Goal: Task Accomplishment & Management: Complete application form

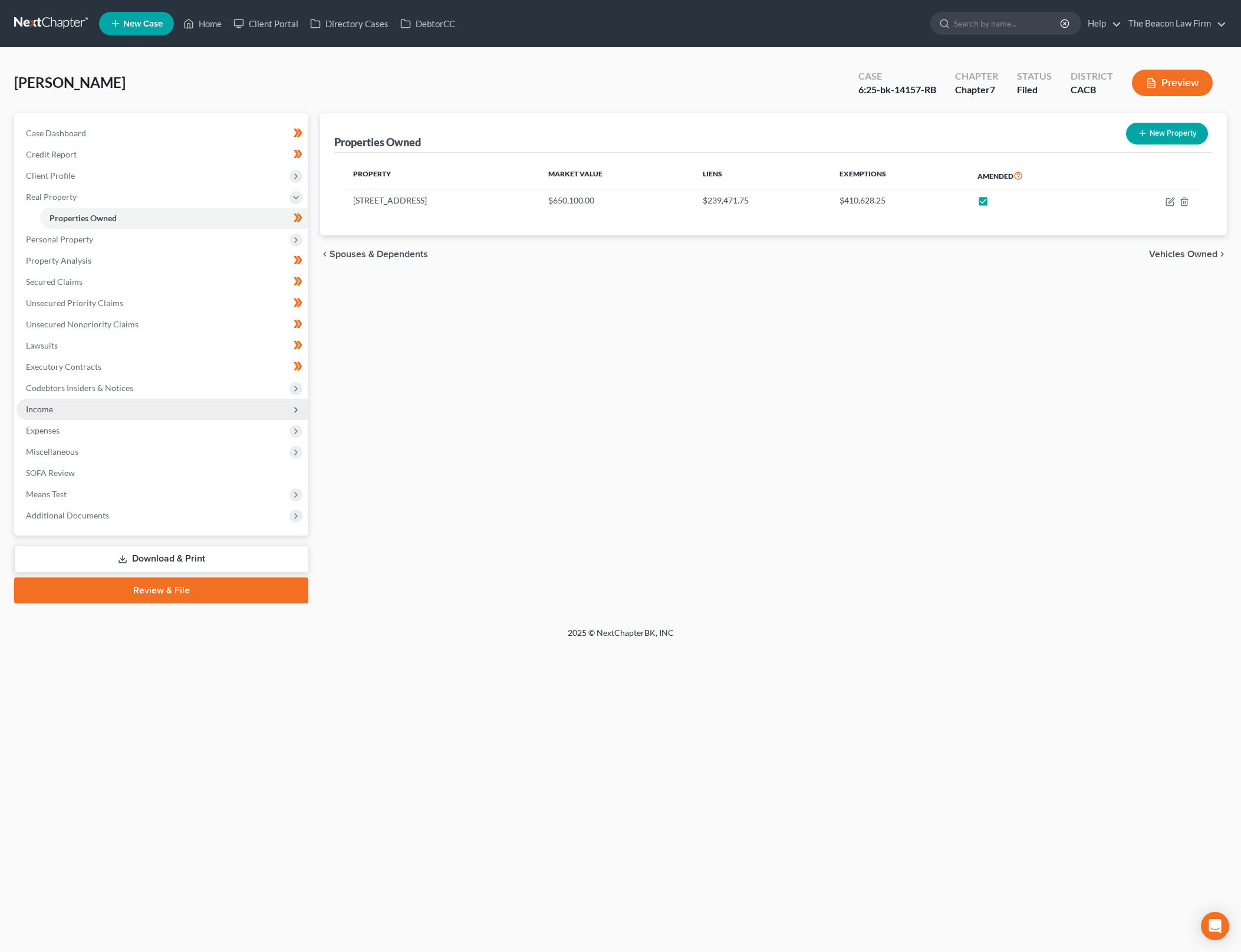
click at [128, 408] on span "Income" at bounding box center [162, 409] width 292 height 21
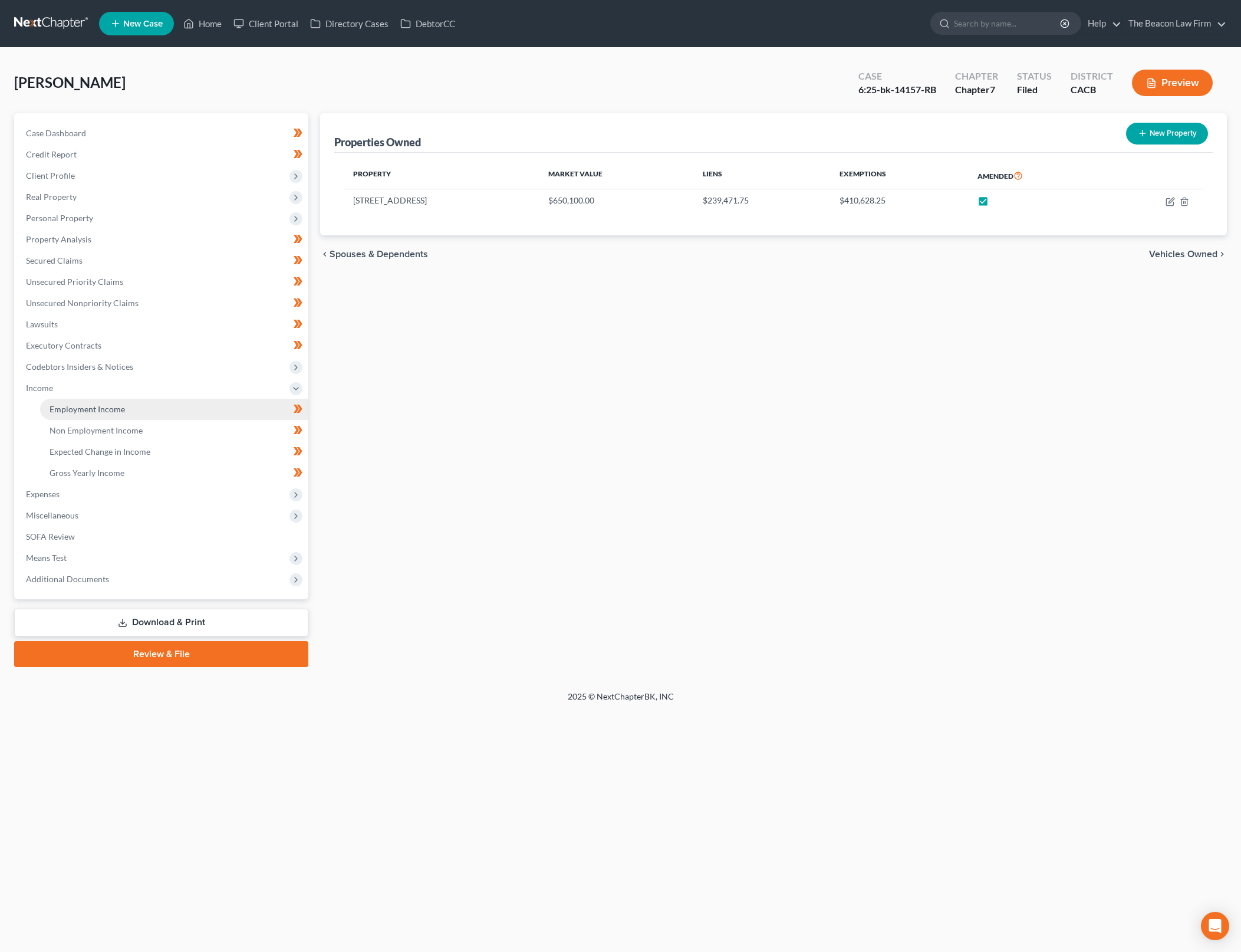
click at [131, 408] on link "Employment Income" at bounding box center [174, 409] width 269 height 21
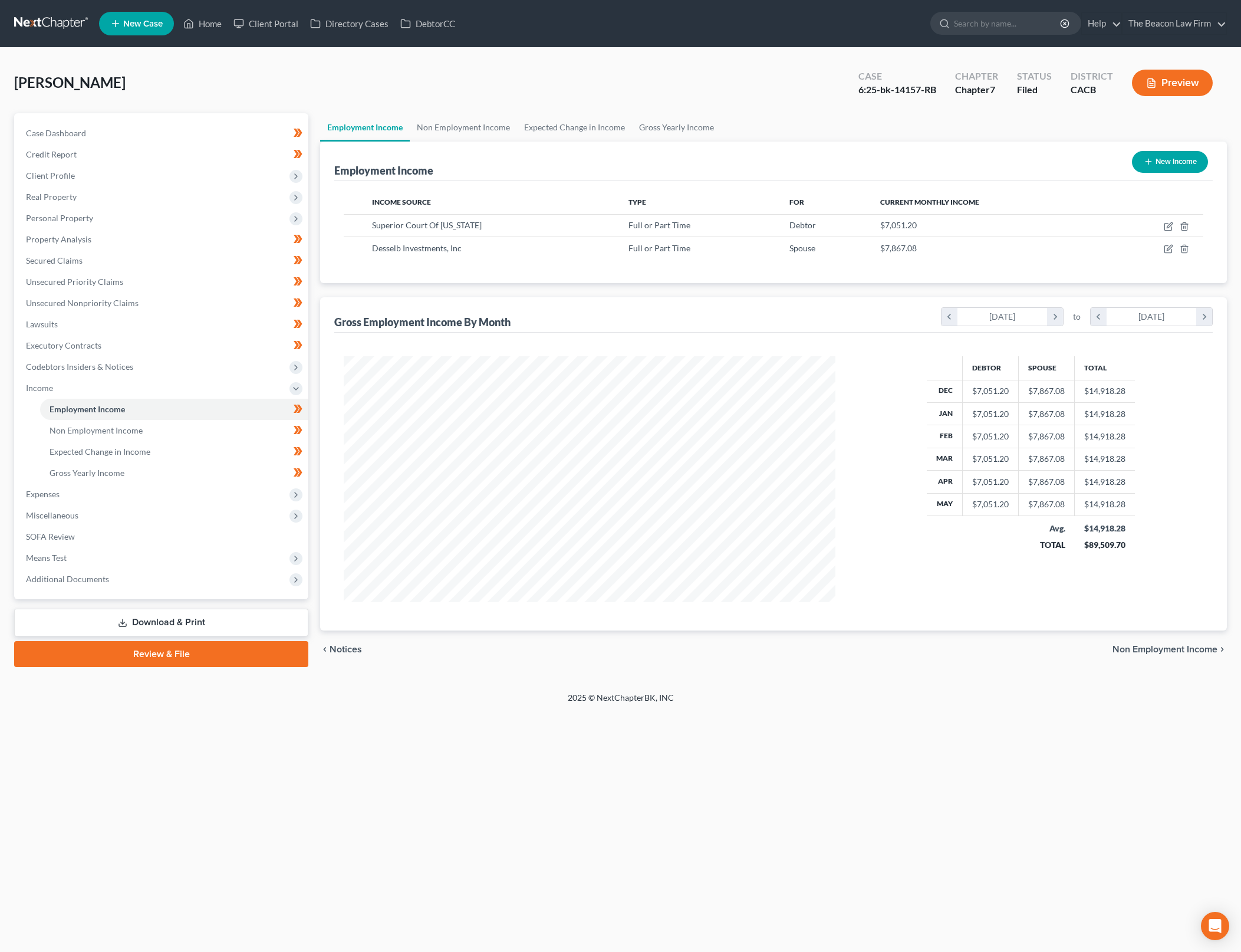
scroll to position [246, 515]
click at [1166, 228] on icon "button" at bounding box center [1169, 226] width 10 height 10
select select "0"
select select "4"
select select "2"
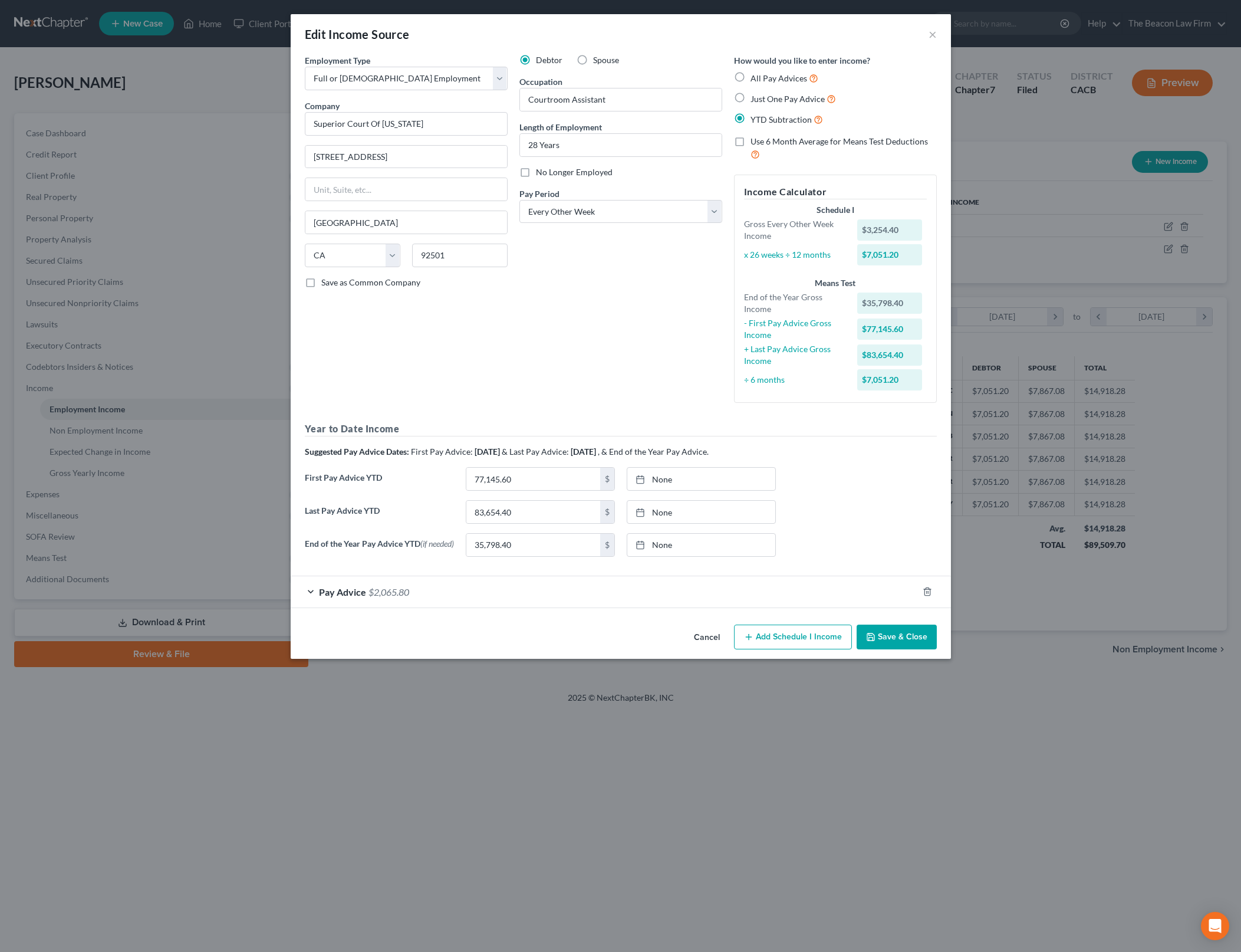
click at [378, 597] on span "$2,065.80" at bounding box center [389, 591] width 41 height 11
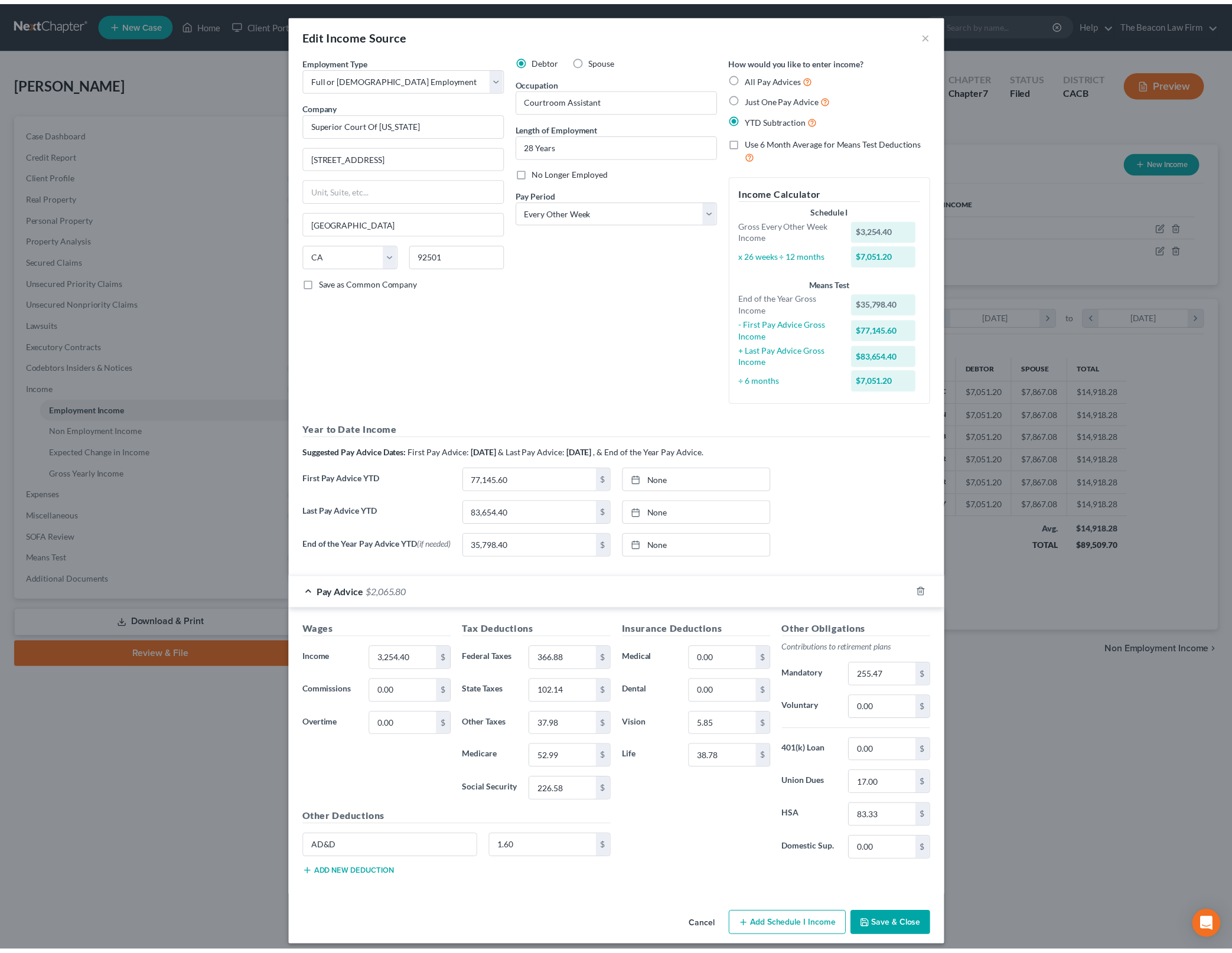
scroll to position [12, 0]
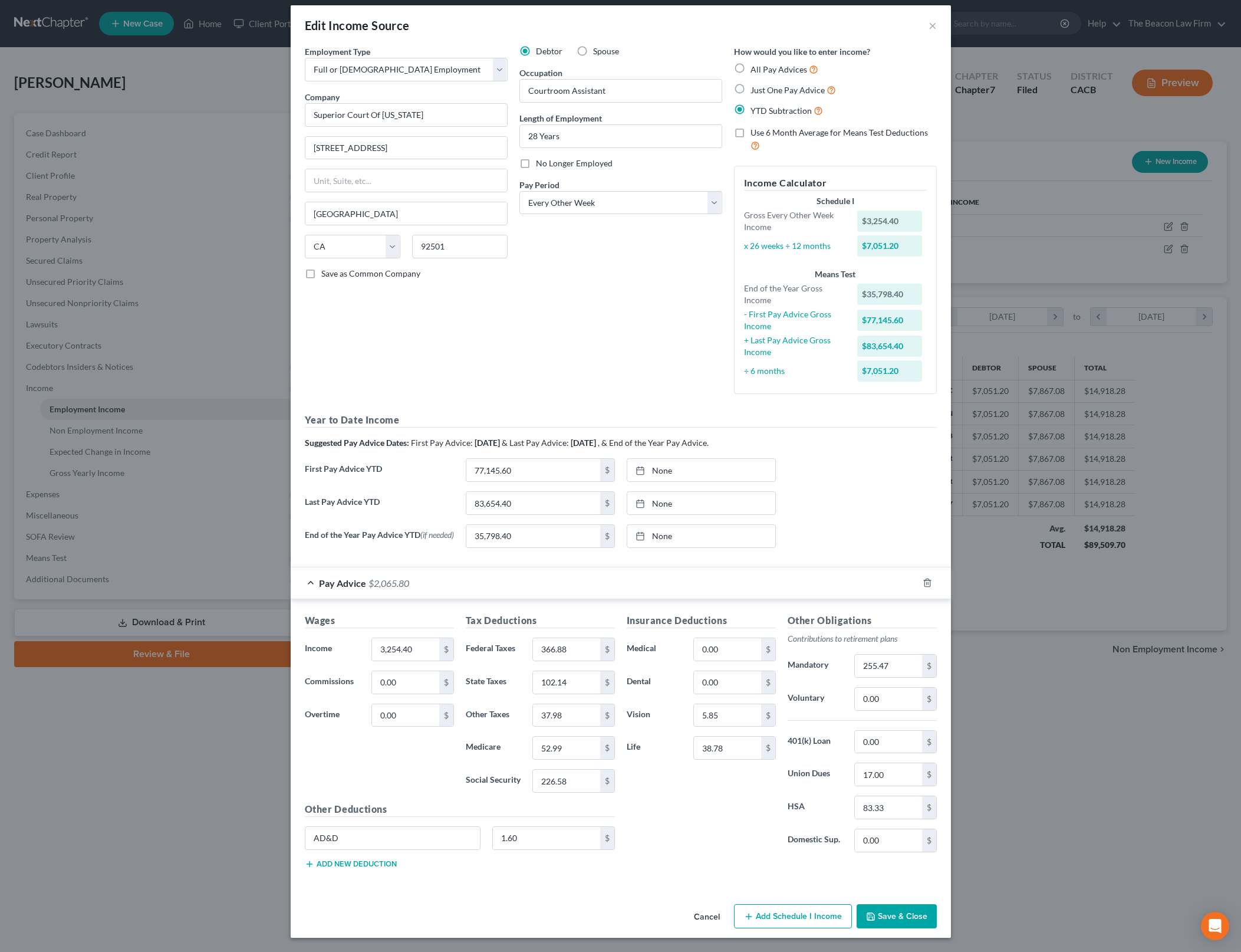
click at [696, 916] on button "Cancel" at bounding box center [707, 917] width 45 height 23
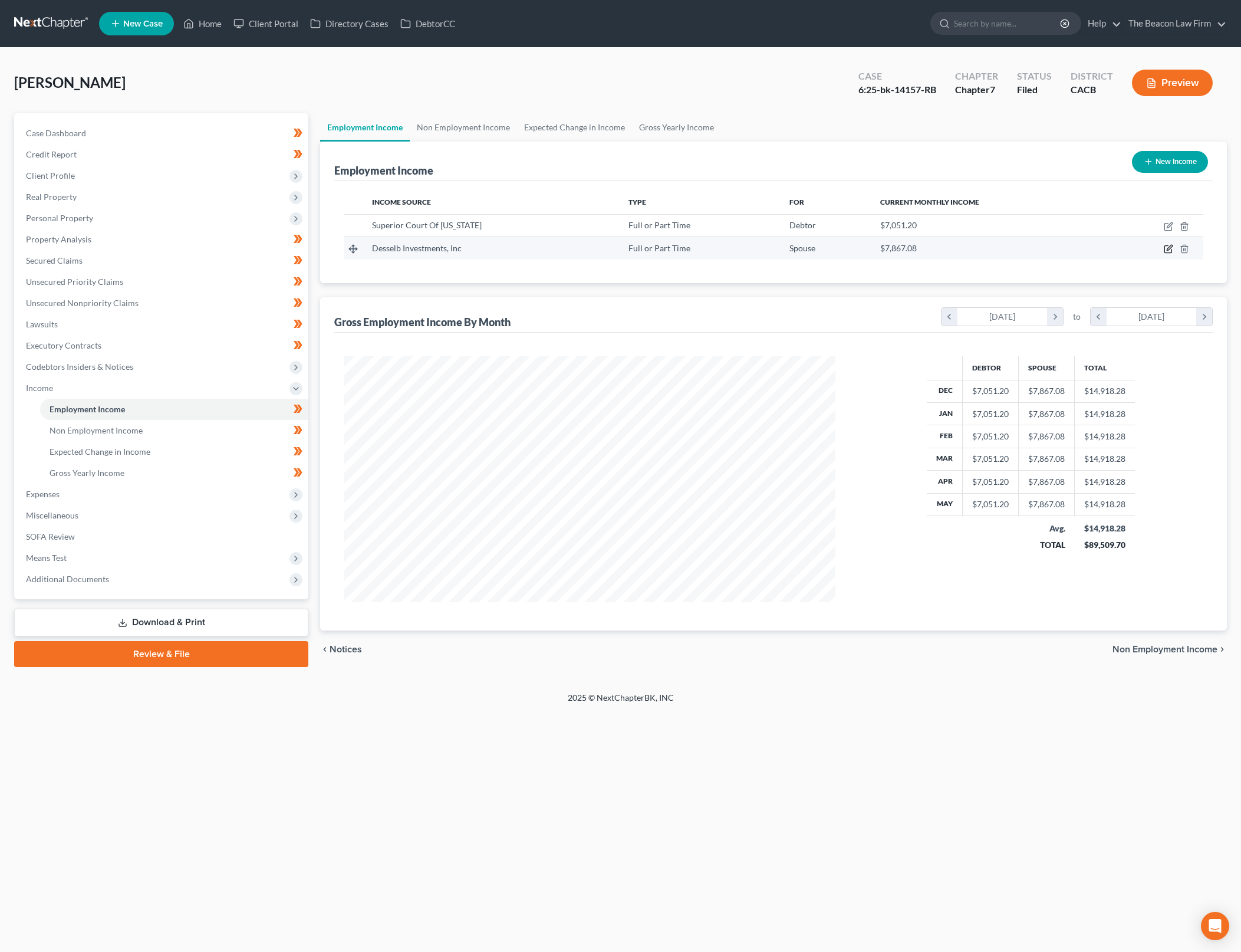
click at [1172, 251] on icon "button" at bounding box center [1168, 249] width 7 height 7
select select "0"
select select "2"
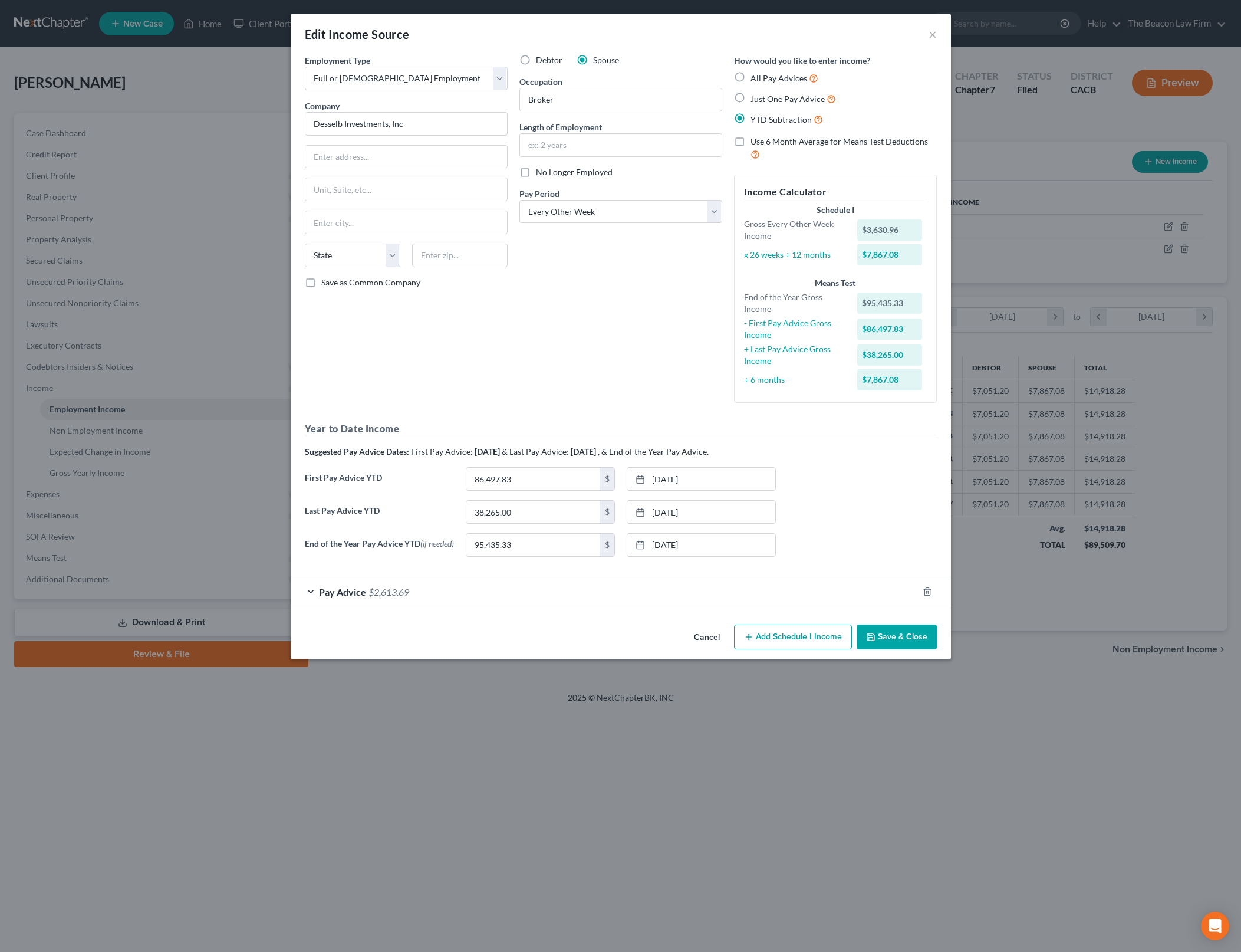
click at [429, 521] on label "Last Pay Advice YTD" at bounding box center [379, 517] width 161 height 33
drag, startPoint x: 417, startPoint y: 509, endPoint x: 724, endPoint y: 641, distance: 334.2
click at [417, 509] on label "Last Pay Advice YTD" at bounding box center [379, 517] width 161 height 33
click at [716, 637] on button "Cancel" at bounding box center [707, 637] width 45 height 23
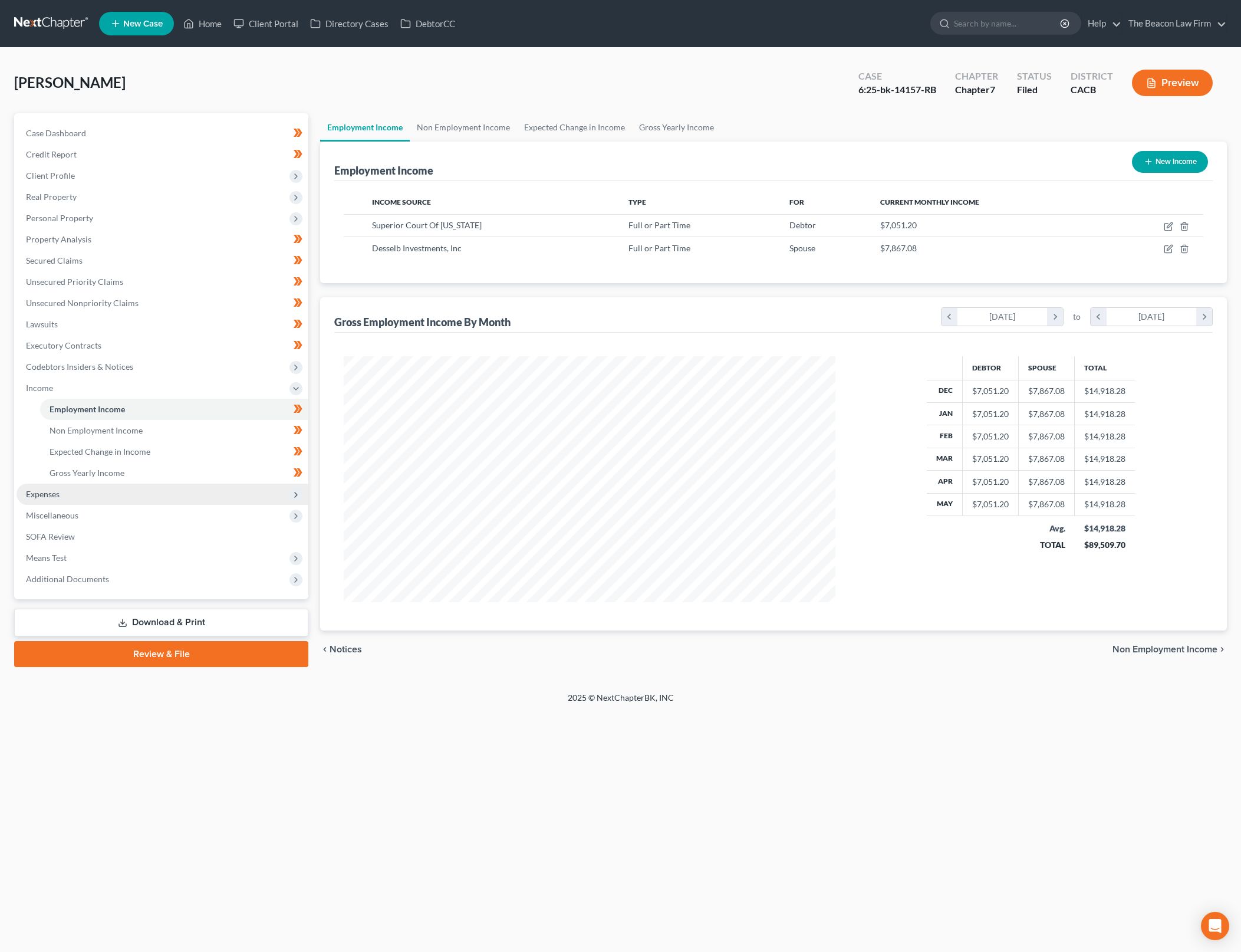
click at [212, 487] on span "Expenses" at bounding box center [162, 494] width 292 height 21
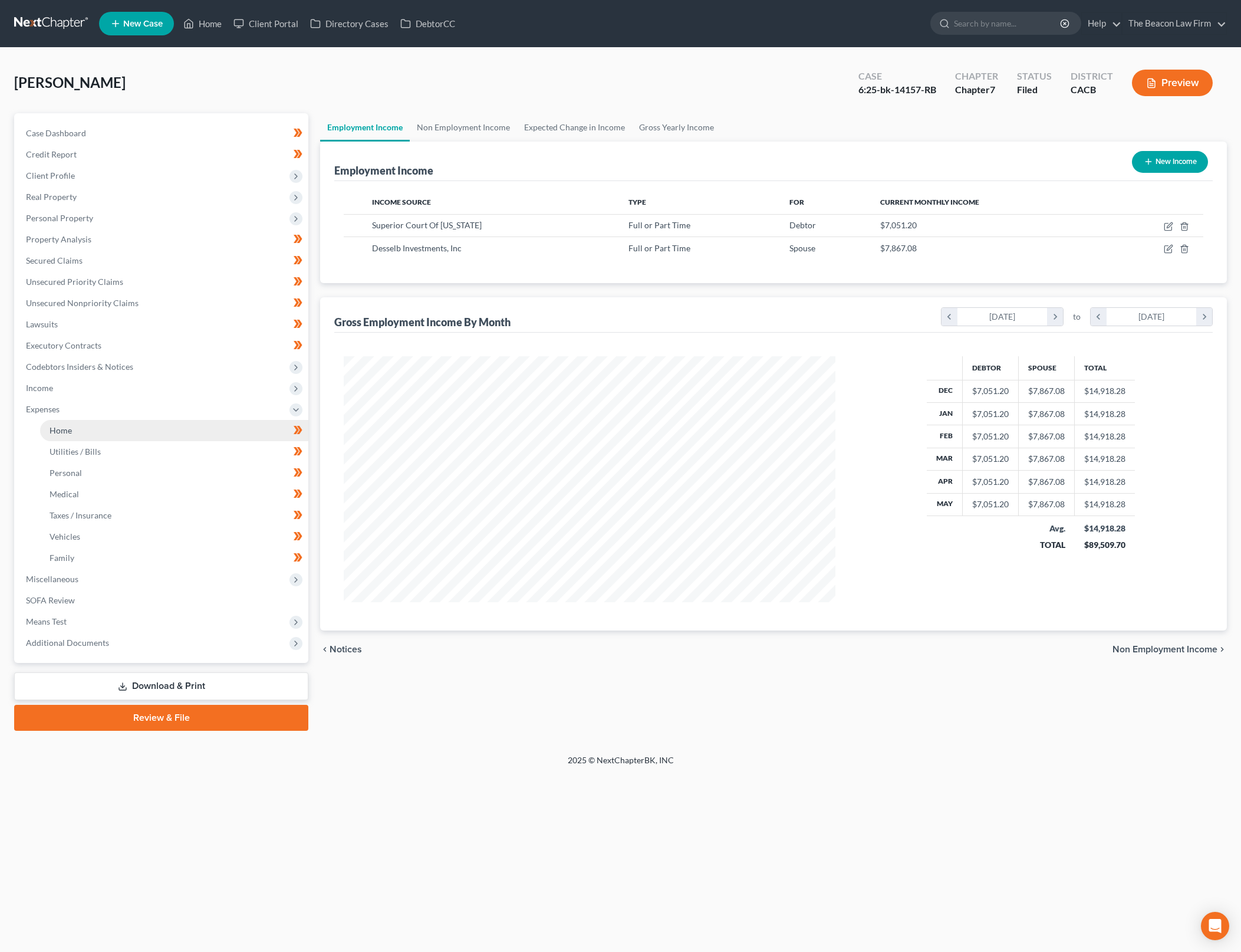
click at [152, 431] on link "Home" at bounding box center [174, 431] width 269 height 21
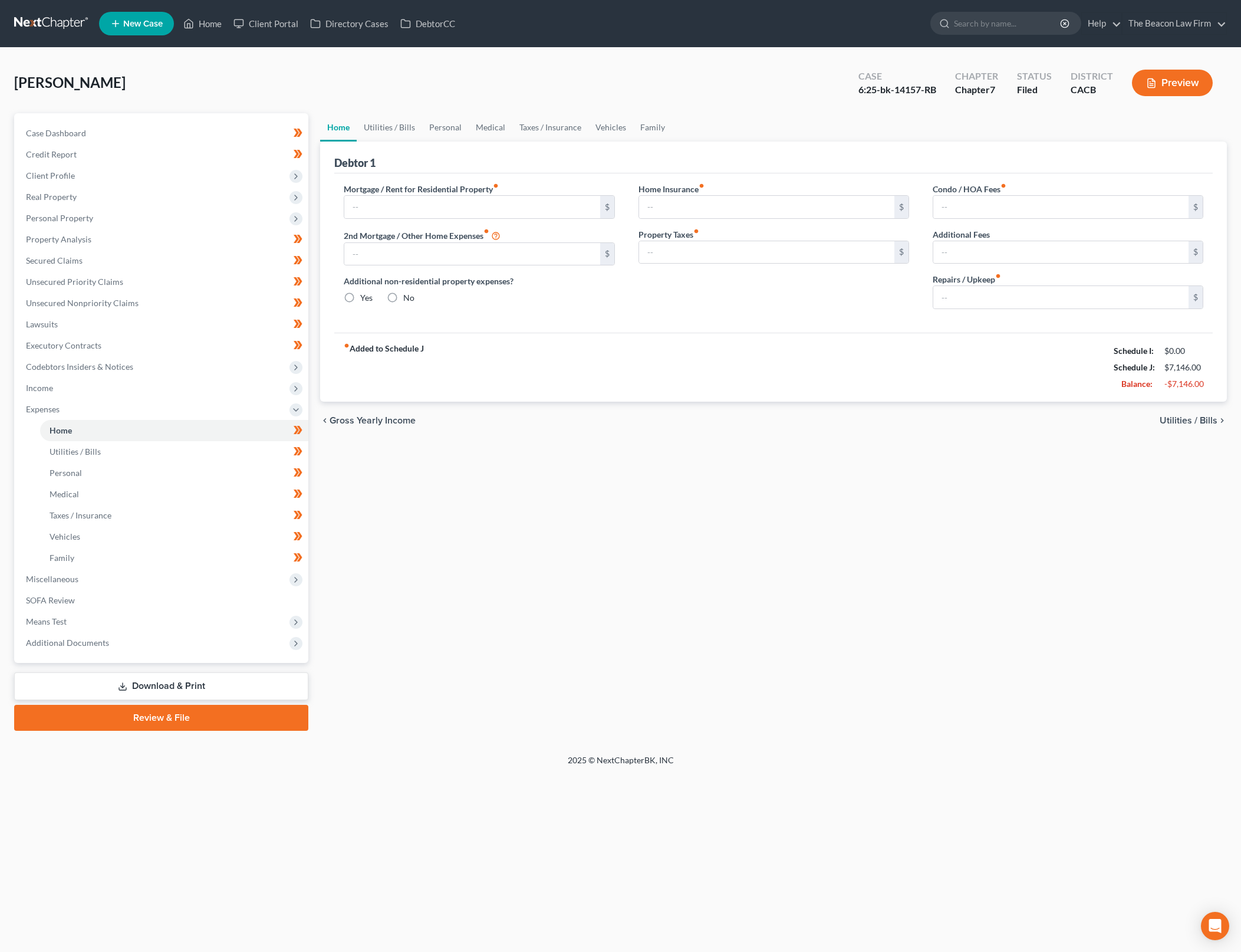
type input "1,700.00"
type input "2,200.00"
radio input "true"
type input "0.00"
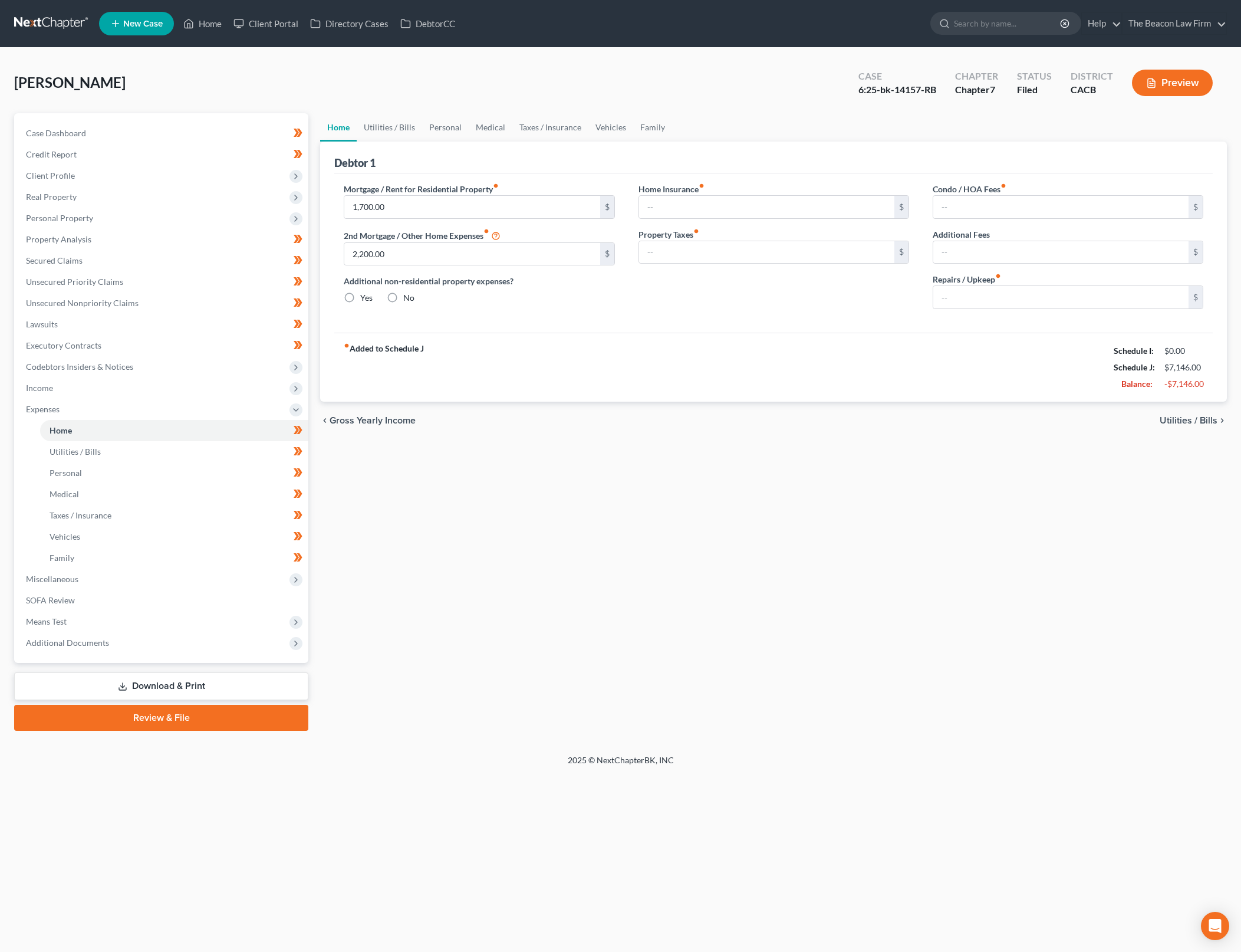
type input "0.00"
type input "130.00"
drag, startPoint x: 313, startPoint y: 530, endPoint x: 1228, endPoint y: 743, distance: 939.5
click at [312, 530] on div "Case Dashboard Payments Invoices Payments Payments Credit Report Client Profile" at bounding box center [161, 422] width 306 height 617
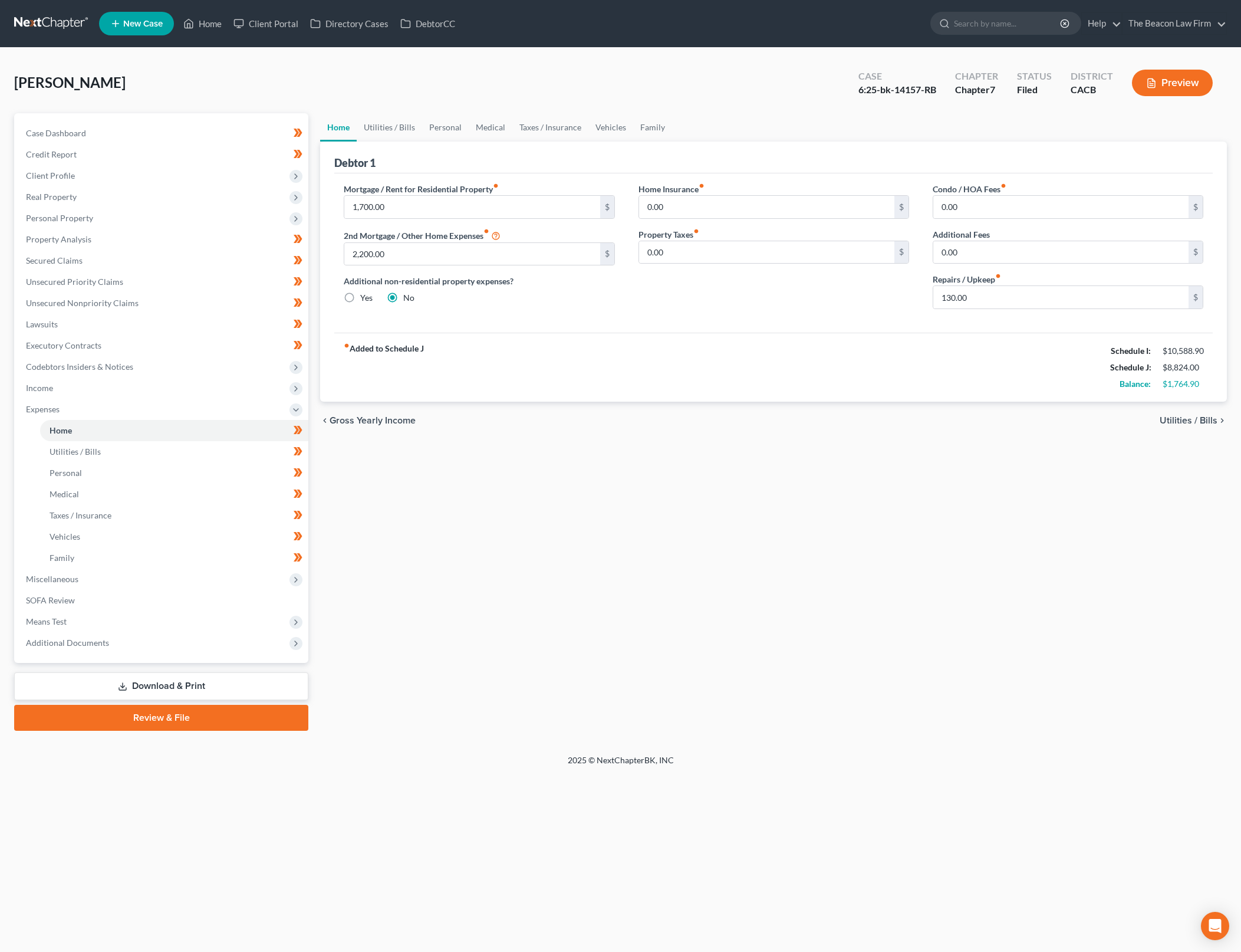
click at [423, 641] on div "Home Utilities / Bills Personal Medical Taxes / Insurance Vehicles Family Debto…" at bounding box center [774, 422] width 919 height 617
drag, startPoint x: 393, startPoint y: 540, endPoint x: 1227, endPoint y: 631, distance: 838.9
click at [393, 540] on div "Home Utilities / Bills Personal Medical Taxes / Insurance Vehicles Family Debto…" at bounding box center [774, 422] width 919 height 617
drag, startPoint x: 412, startPoint y: 631, endPoint x: 591, endPoint y: 634, distance: 179.0
click at [412, 631] on div "Home Utilities / Bills Personal Medical Taxes / Insurance Vehicles Family Debto…" at bounding box center [774, 422] width 919 height 617
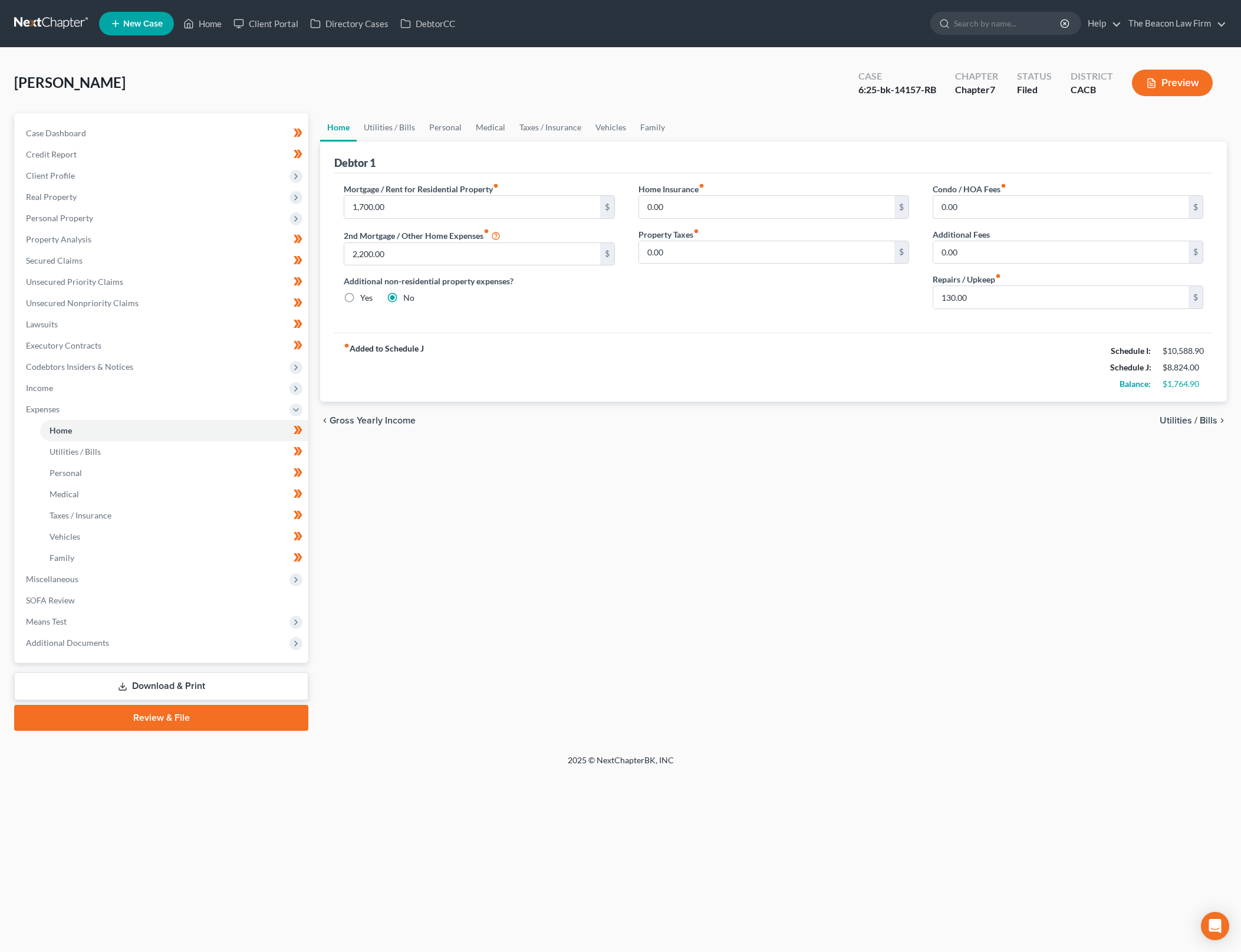
click at [412, 601] on div "Home Utilities / Bills Personal Medical Taxes / Insurance Vehicles Family Debto…" at bounding box center [774, 422] width 919 height 617
drag, startPoint x: 365, startPoint y: 513, endPoint x: 1233, endPoint y: 645, distance: 878.0
click at [365, 513] on div "Home Utilities / Bills Personal Medical Taxes / Insurance Vehicles Family Debto…" at bounding box center [774, 422] width 919 height 617
click at [202, 204] on span "Real Property" at bounding box center [162, 197] width 292 height 21
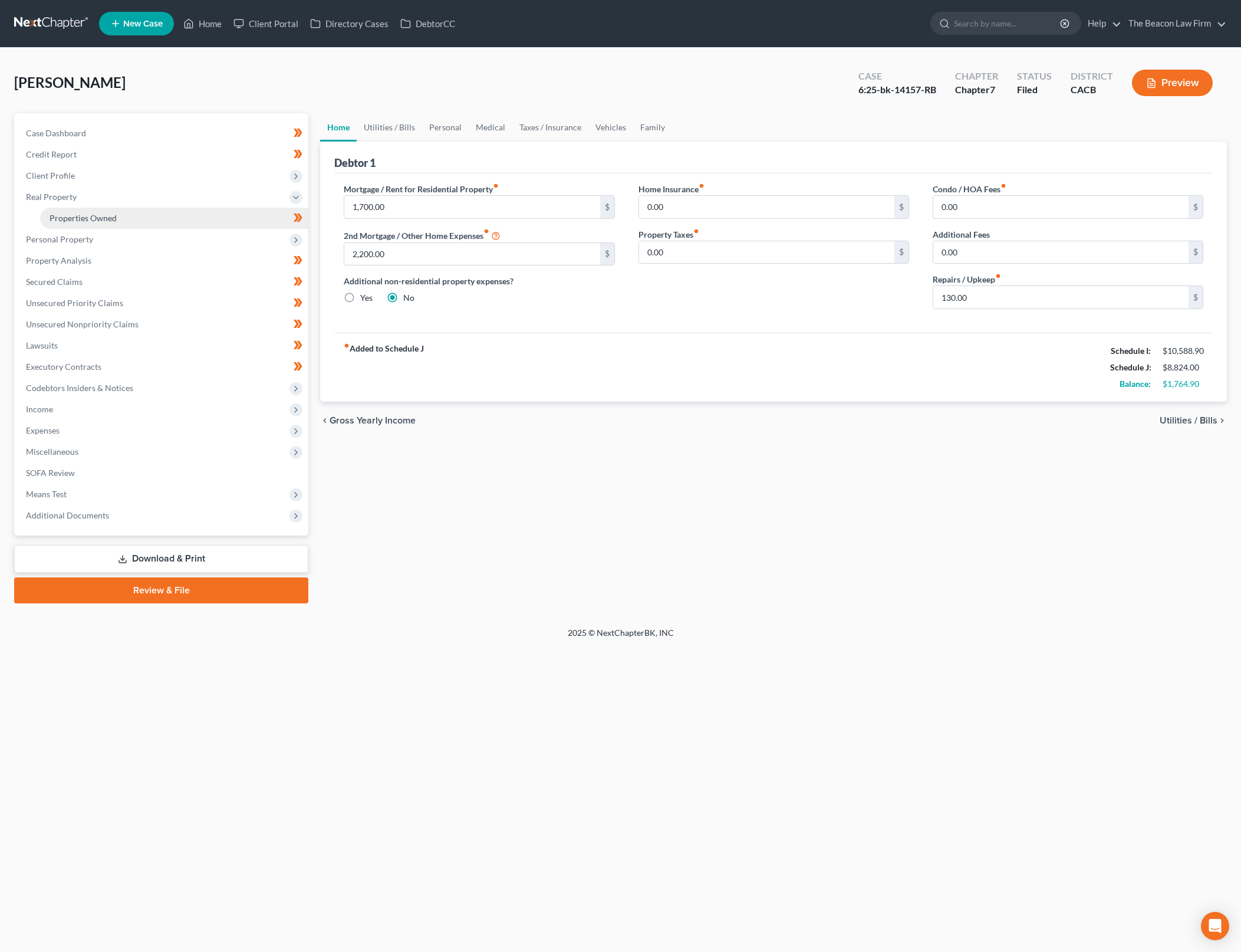
click at [276, 212] on link "Properties Owned" at bounding box center [174, 218] width 269 height 21
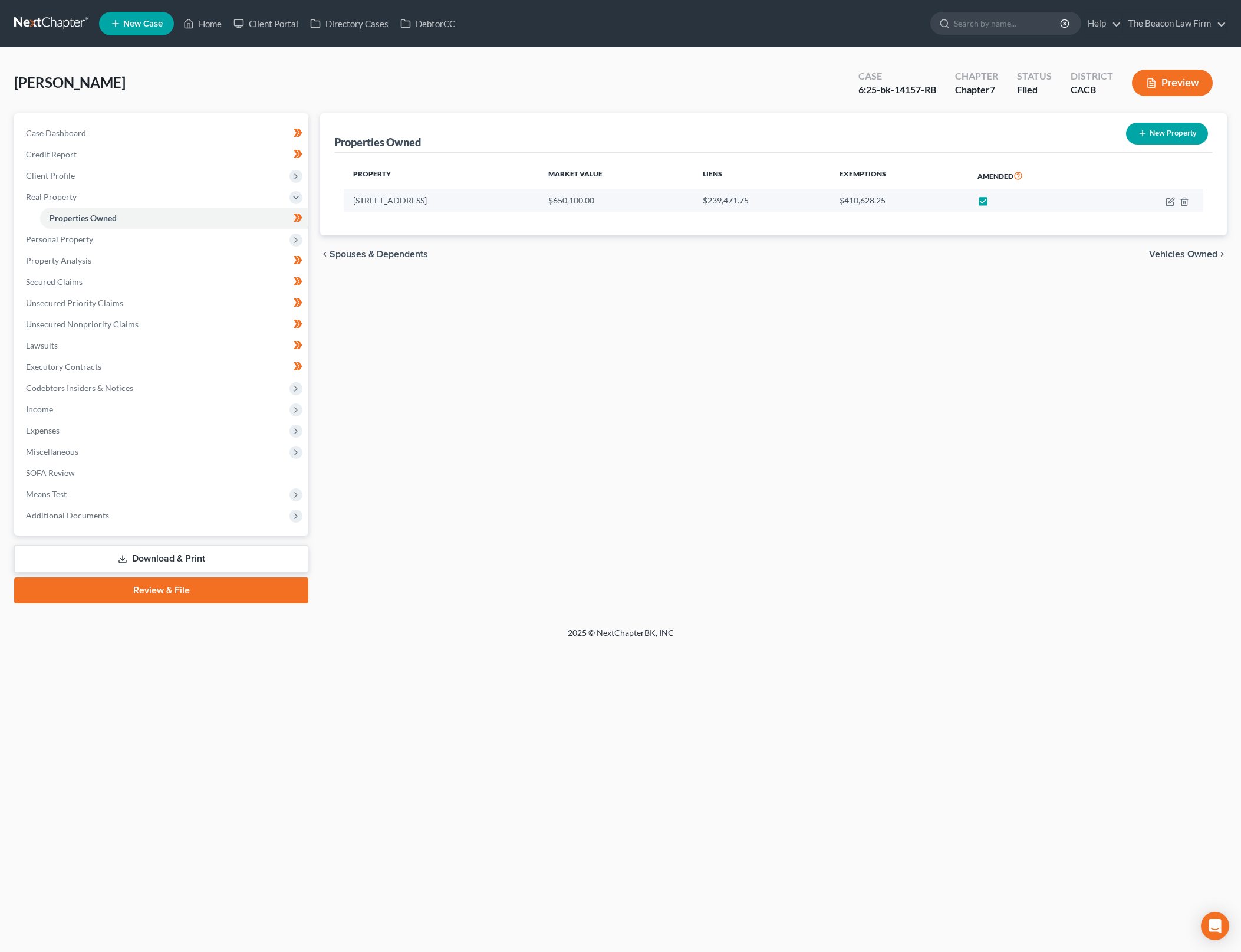
click at [1166, 199] on td at bounding box center [1153, 201] width 100 height 23
click at [1166, 201] on icon "button" at bounding box center [1169, 201] width 7 height 7
select select "4"
select select "32"
select select "4"
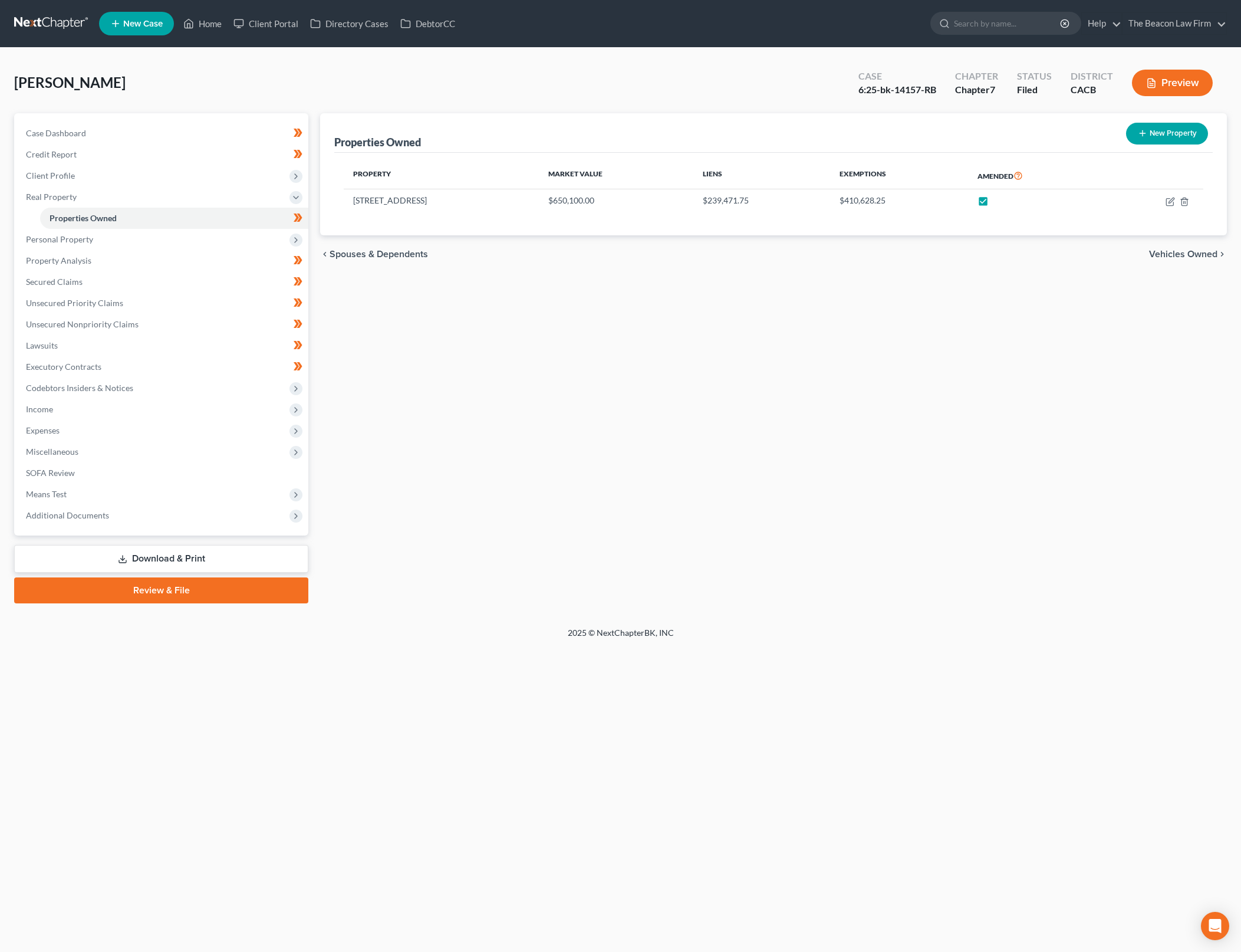
select select "0"
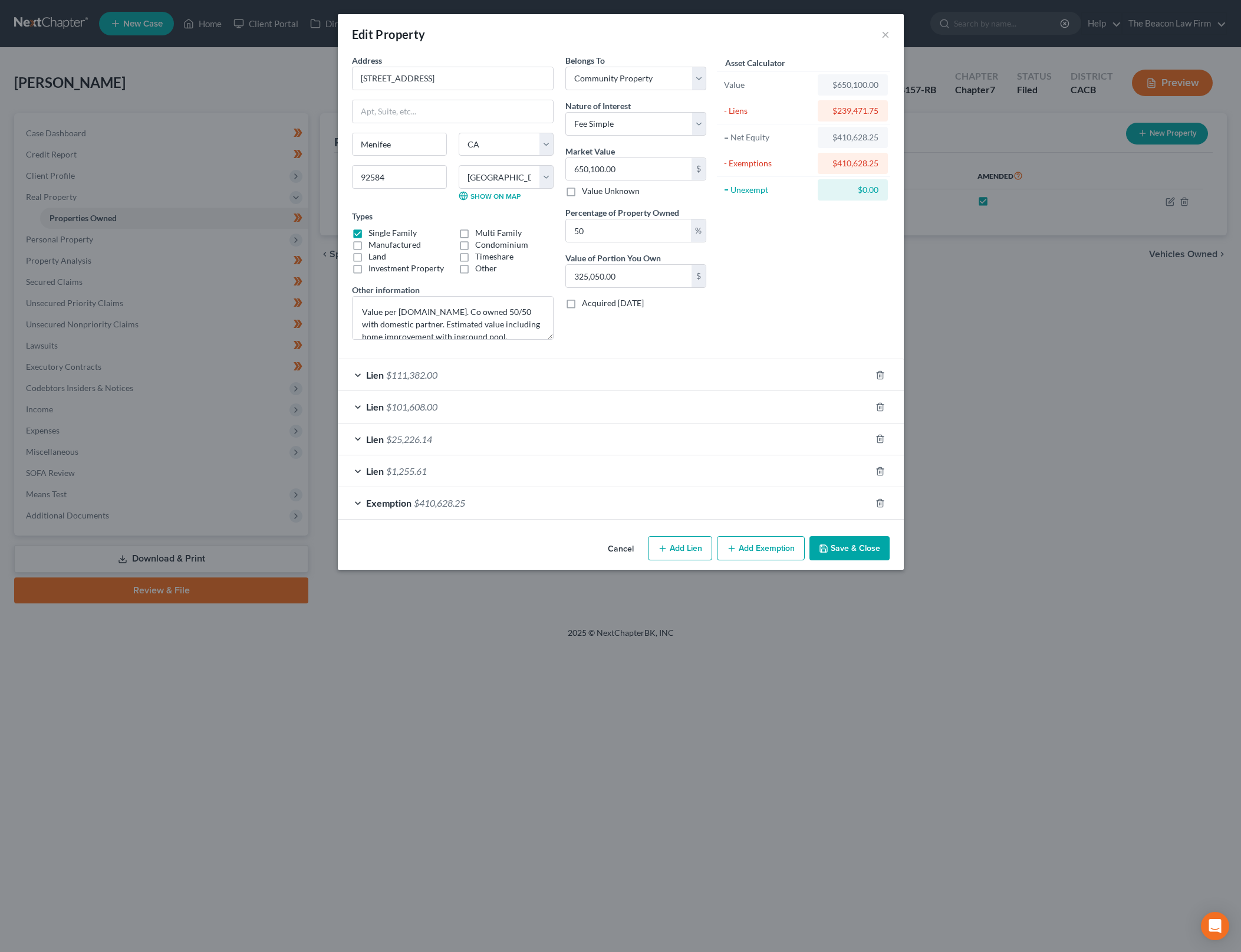
click at [674, 398] on div "Lien $101,608.00" at bounding box center [604, 406] width 533 height 31
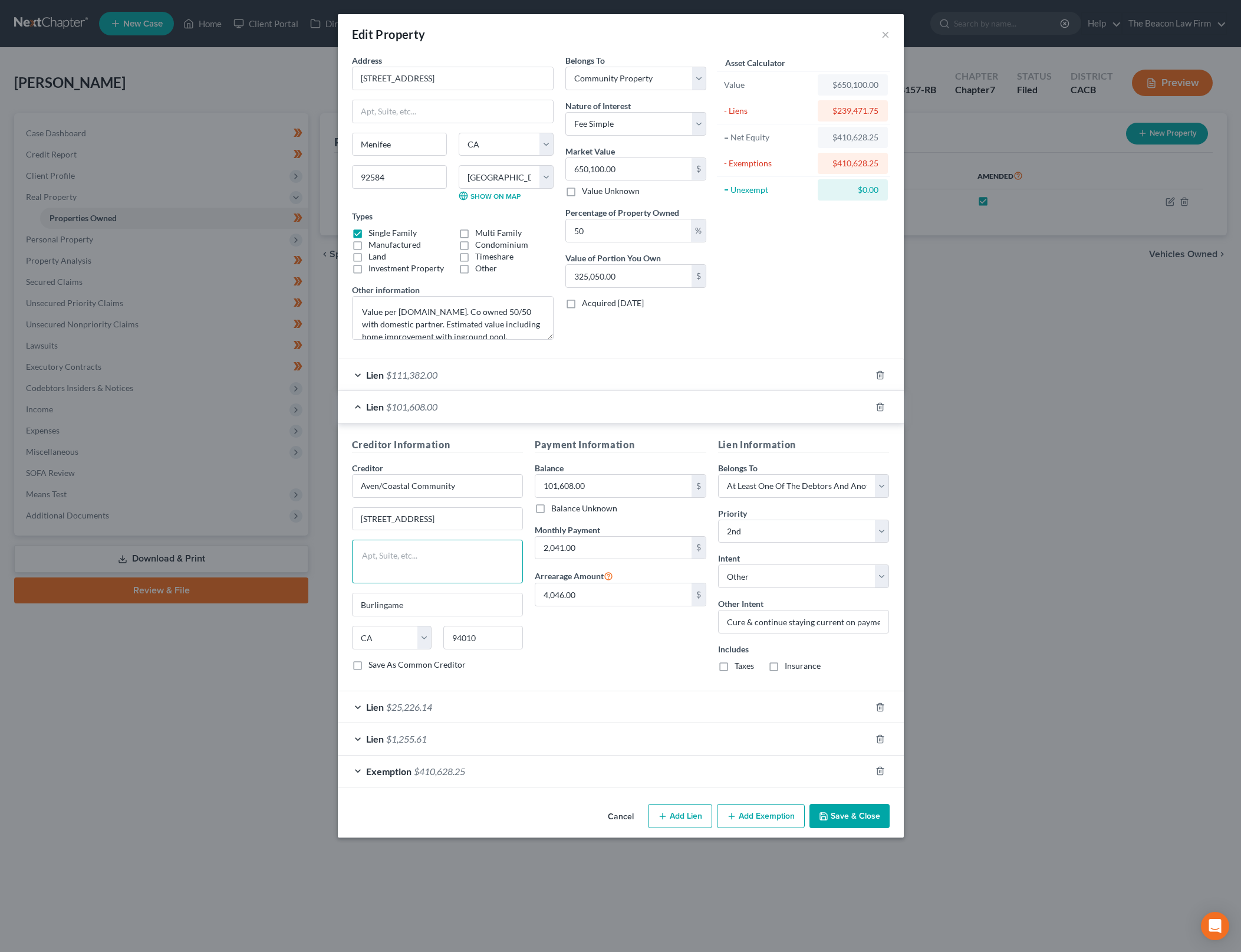
drag, startPoint x: 370, startPoint y: 563, endPoint x: 696, endPoint y: 778, distance: 390.5
click at [373, 564] on textarea at bounding box center [438, 561] width 171 height 44
click at [624, 821] on button "Cancel" at bounding box center [620, 816] width 45 height 23
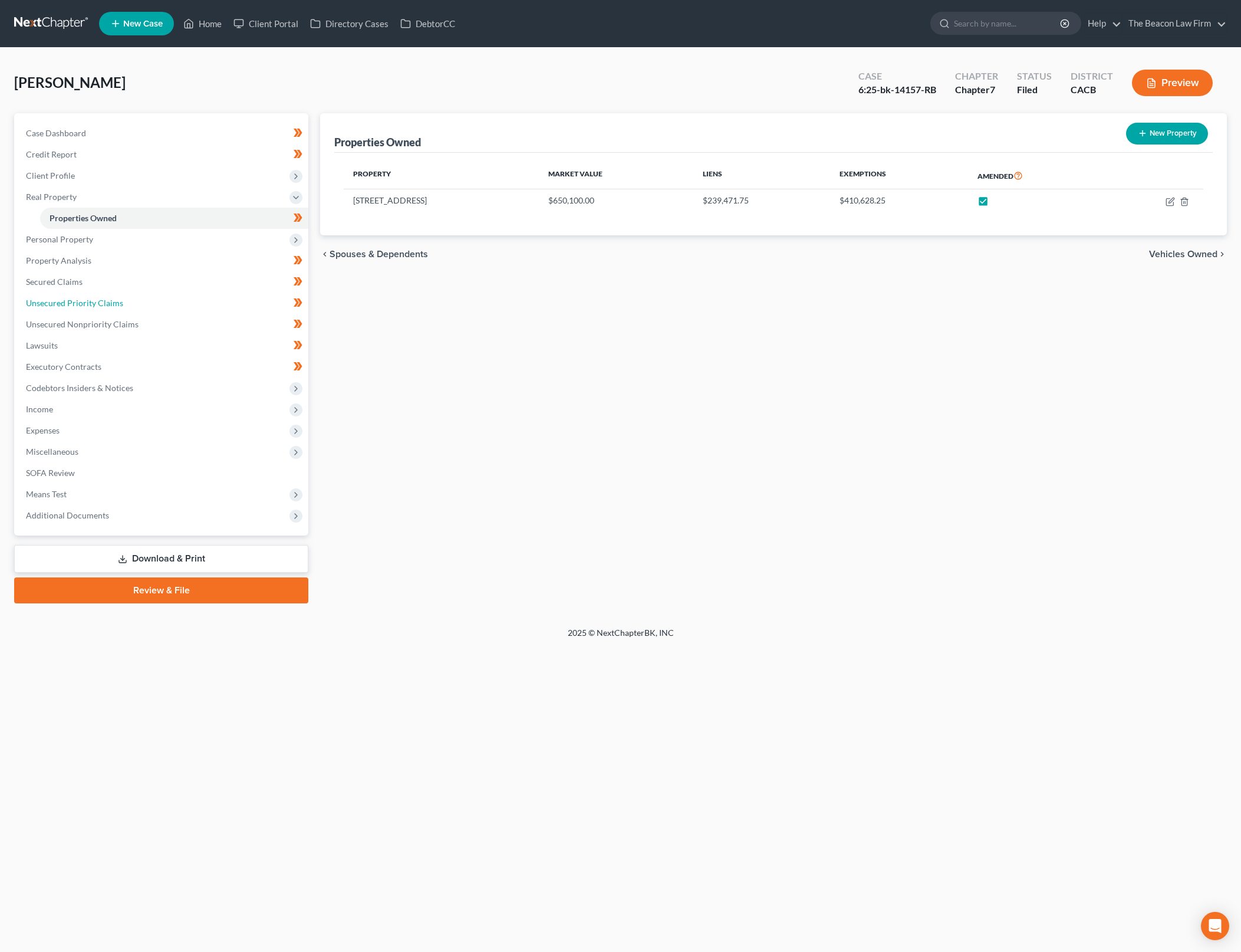
drag, startPoint x: 161, startPoint y: 304, endPoint x: 1191, endPoint y: 413, distance: 1035.8
click at [161, 304] on link "Unsecured Priority Claims" at bounding box center [162, 303] width 292 height 21
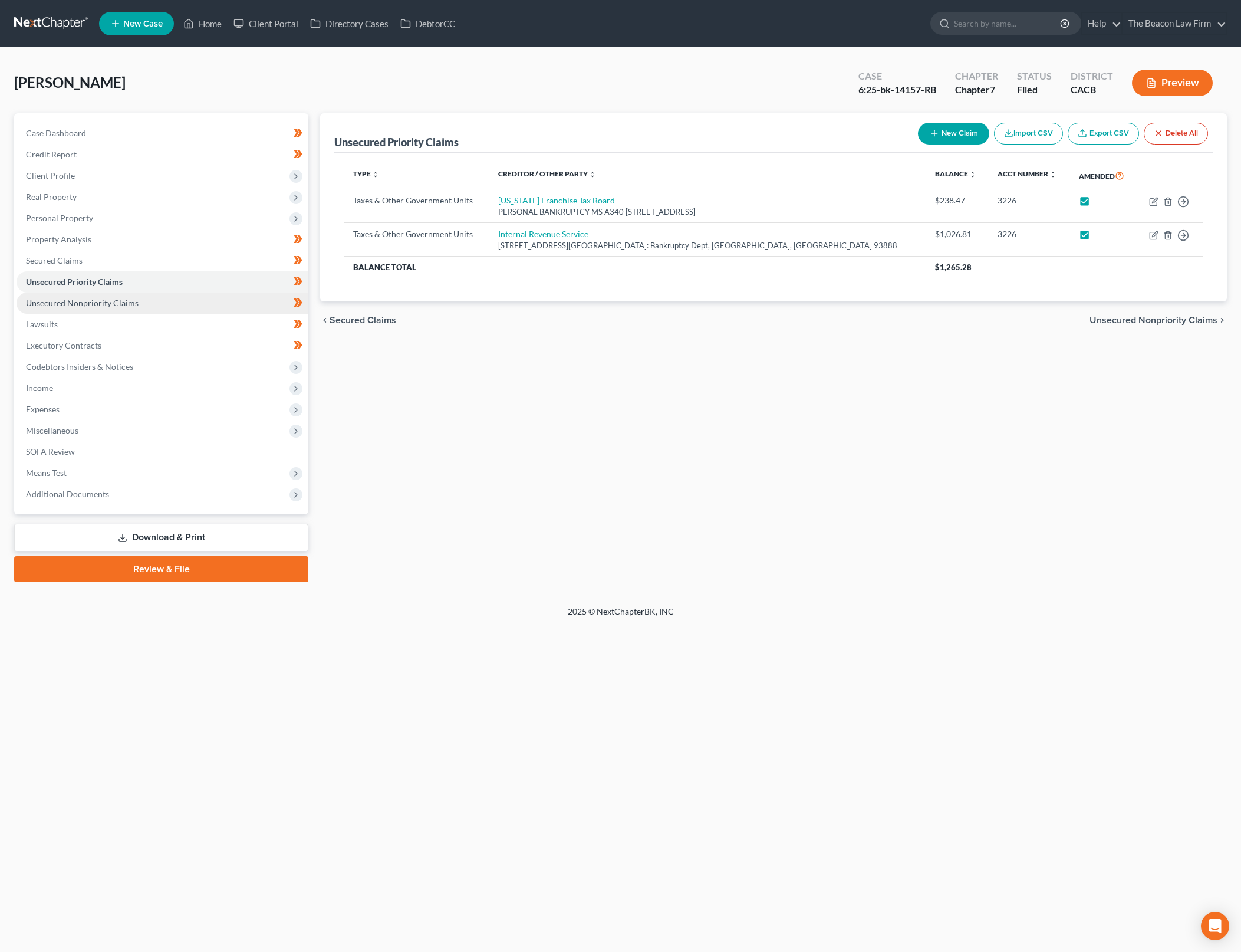
click at [216, 305] on link "Unsecured Nonpriority Claims" at bounding box center [162, 303] width 292 height 21
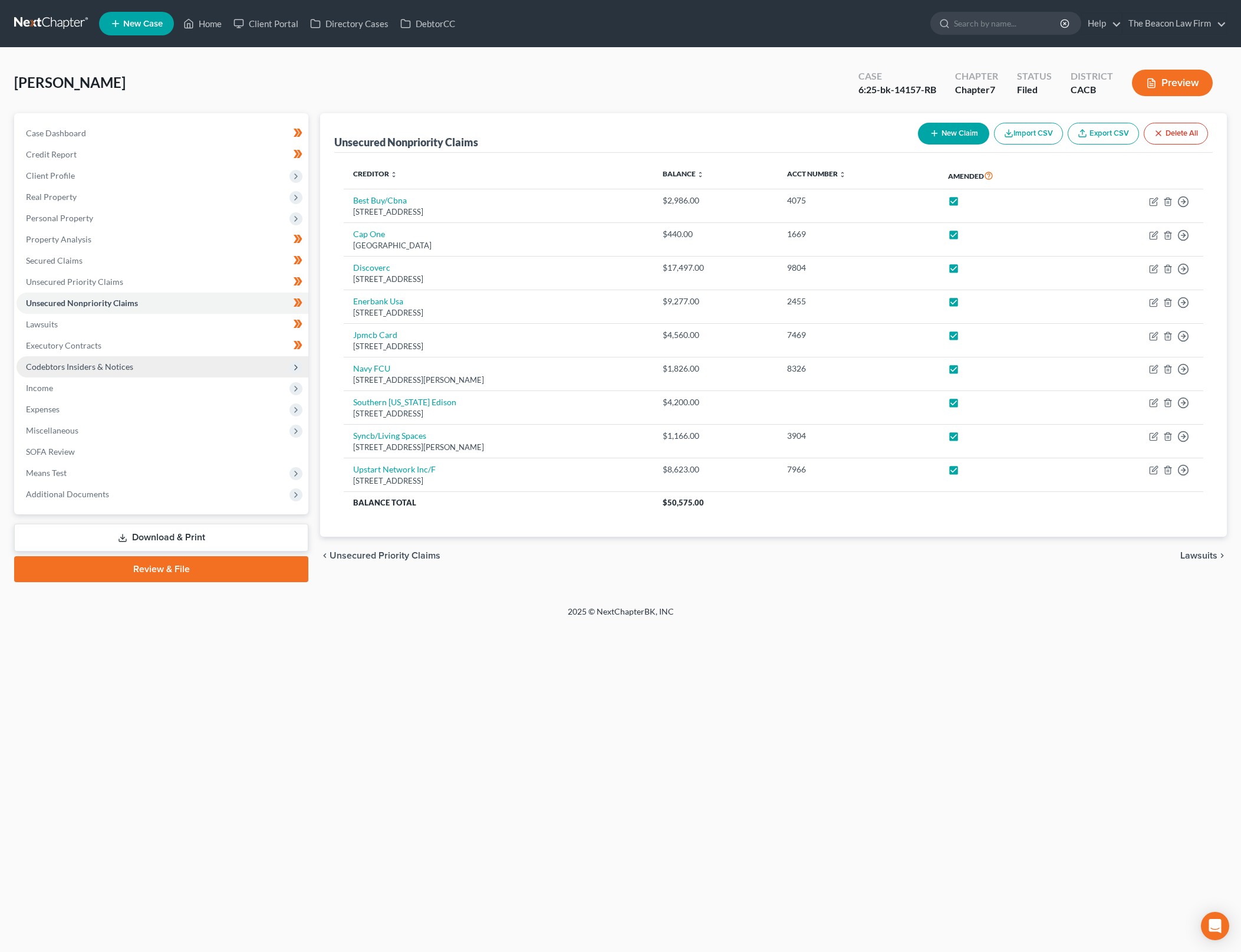
click at [150, 366] on span "Codebtors Insiders & Notices" at bounding box center [162, 367] width 292 height 21
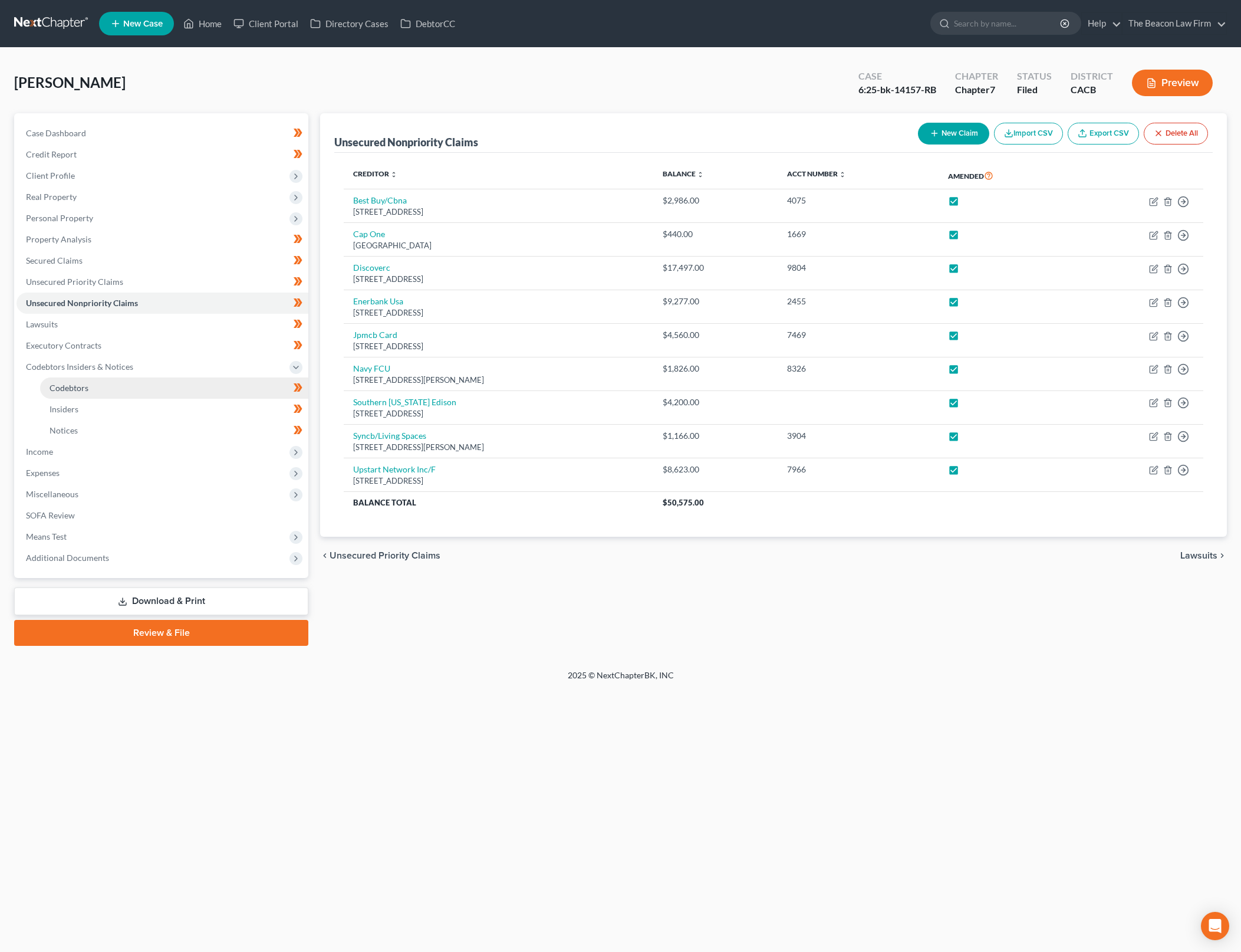
click at [226, 385] on link "Codebtors" at bounding box center [174, 388] width 269 height 21
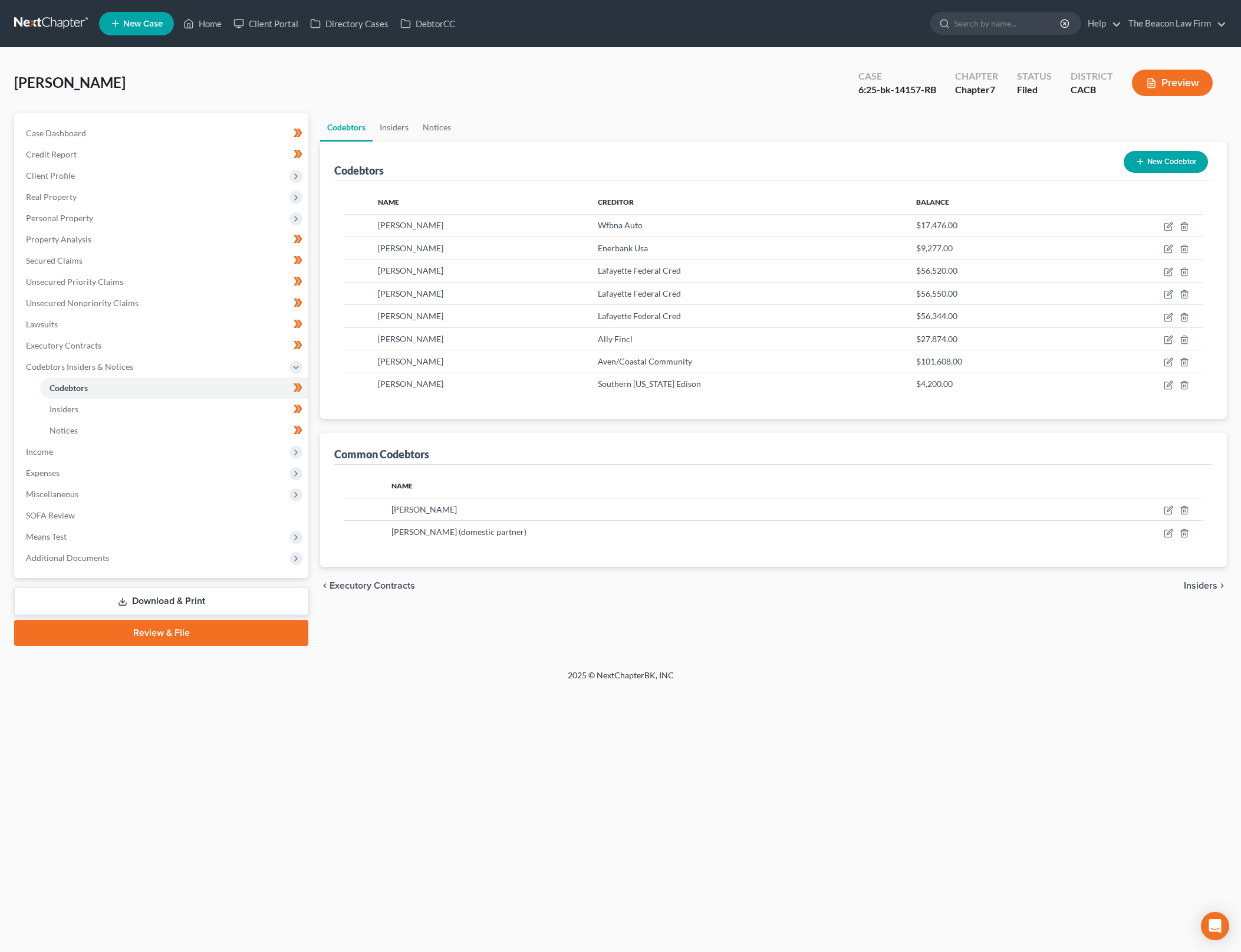
drag, startPoint x: 530, startPoint y: 681, endPoint x: 1125, endPoint y: 431, distance: 645.4
click at [530, 681] on div "2025 © NextChapterBK, INC" at bounding box center [621, 680] width 672 height 21
click at [177, 241] on link "Property Analysis" at bounding box center [162, 239] width 292 height 21
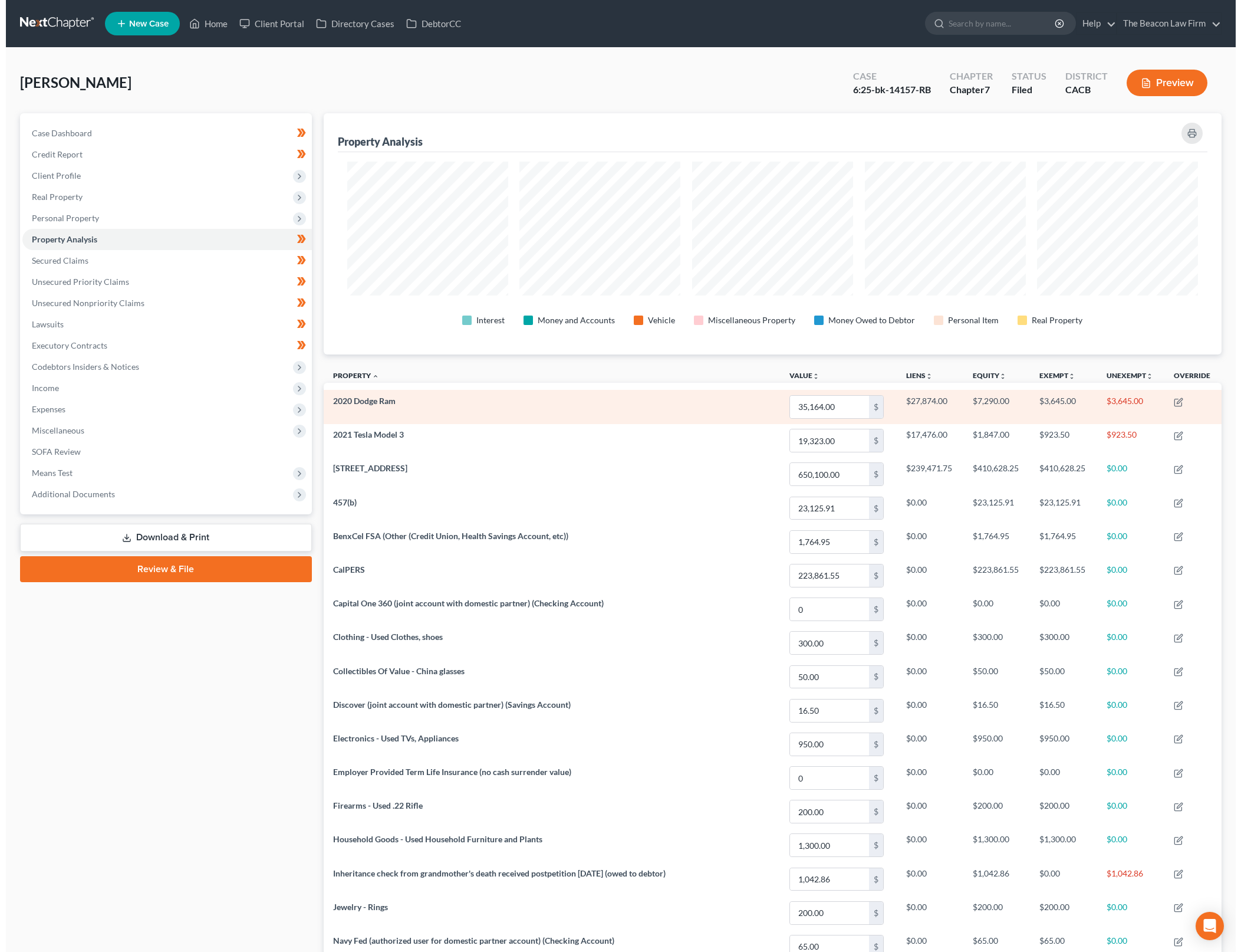
scroll to position [241, 898]
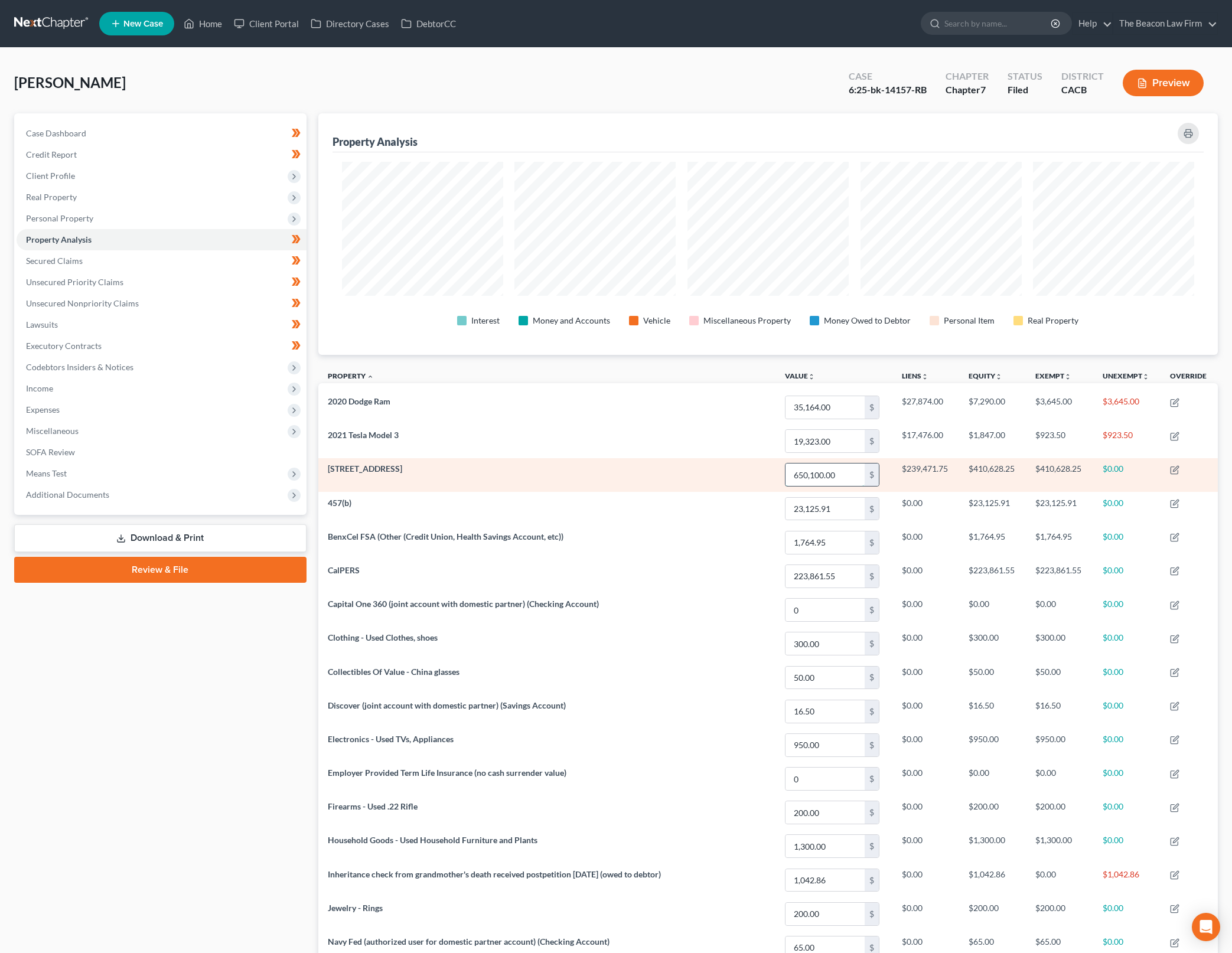
click at [798, 476] on input "650,100.00" at bounding box center [825, 475] width 79 height 23
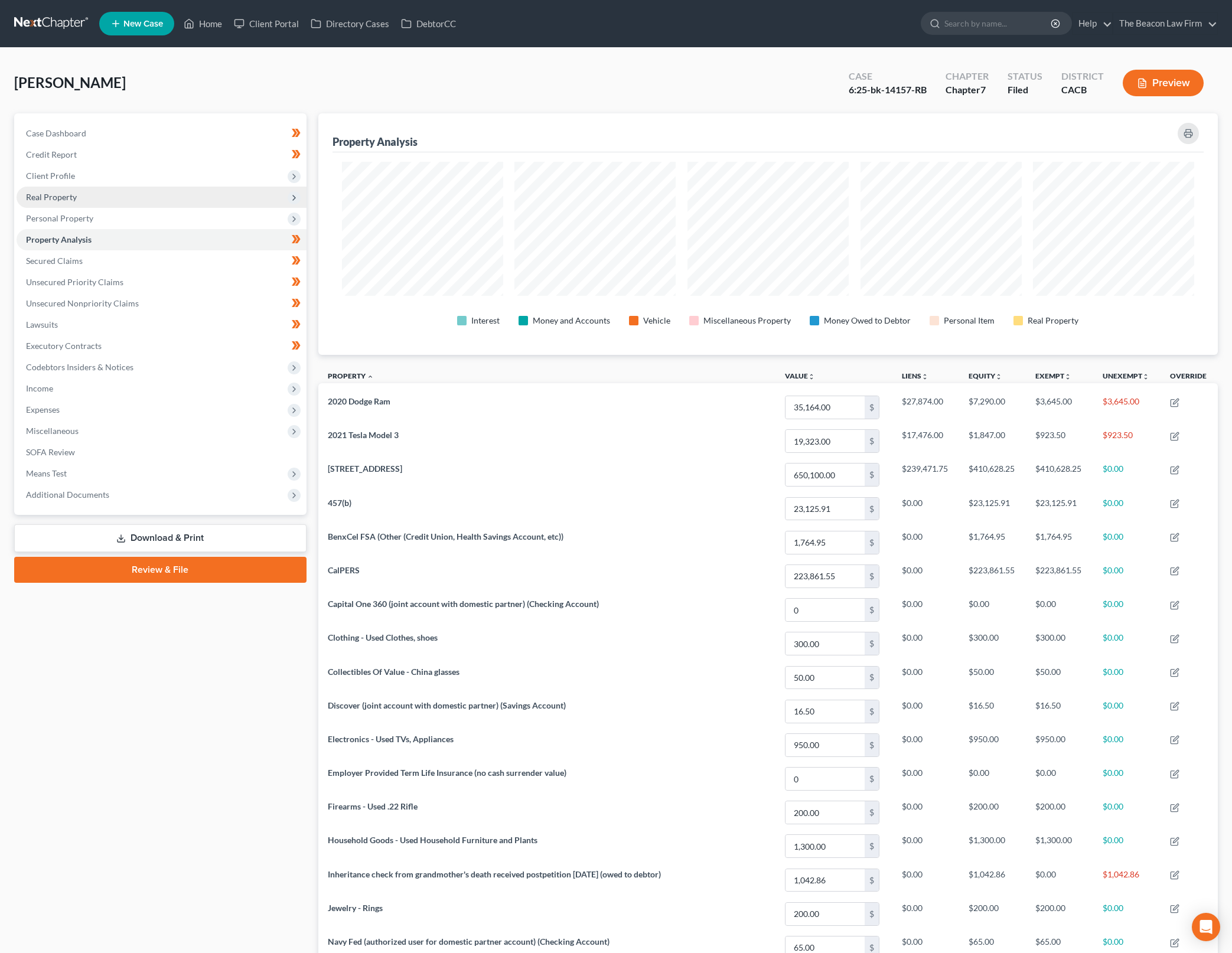
click at [188, 198] on span "Real Property" at bounding box center [162, 197] width 290 height 21
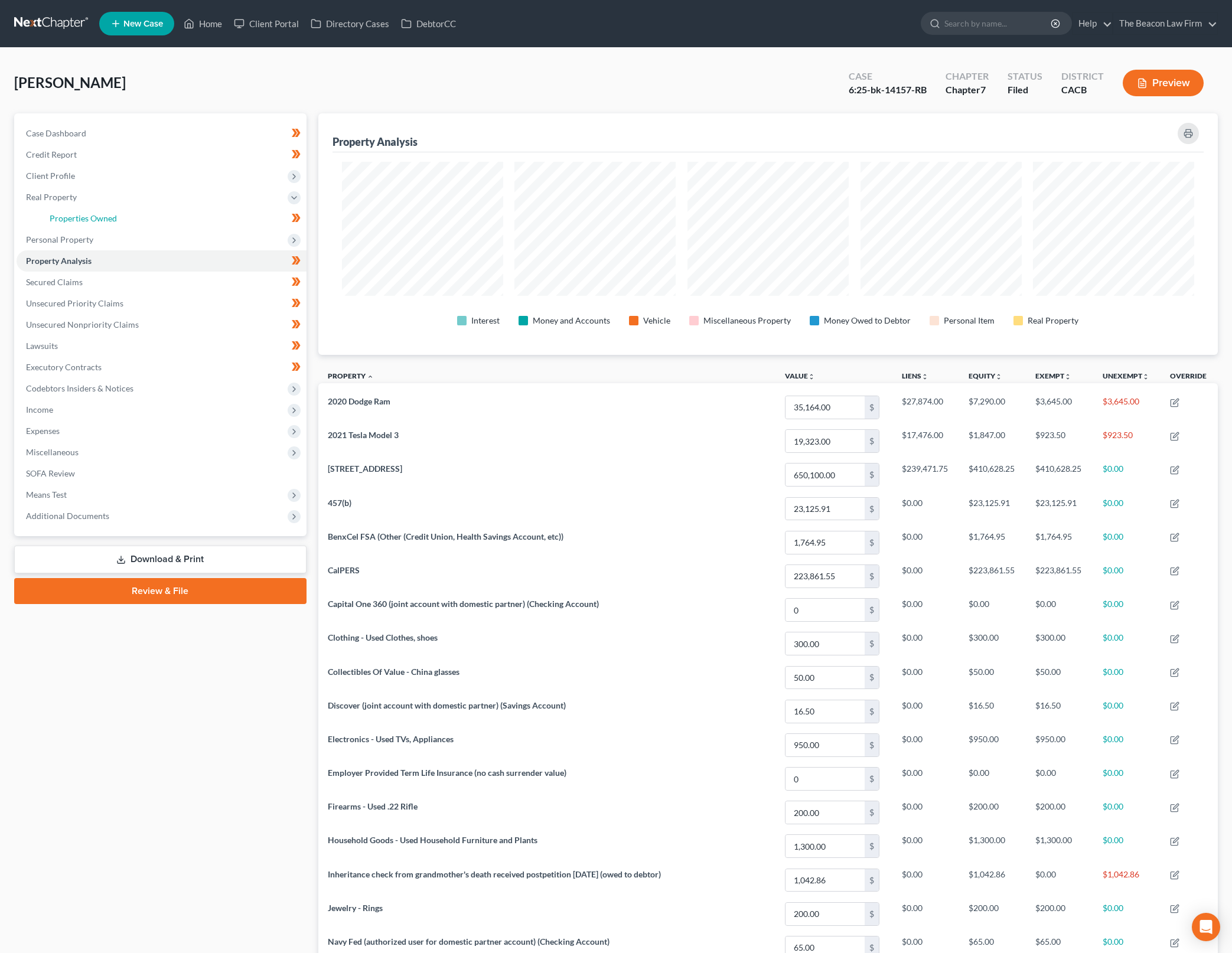
drag, startPoint x: 193, startPoint y: 216, endPoint x: 685, endPoint y: 281, distance: 496.3
click at [193, 216] on link "Properties Owned" at bounding box center [173, 218] width 267 height 21
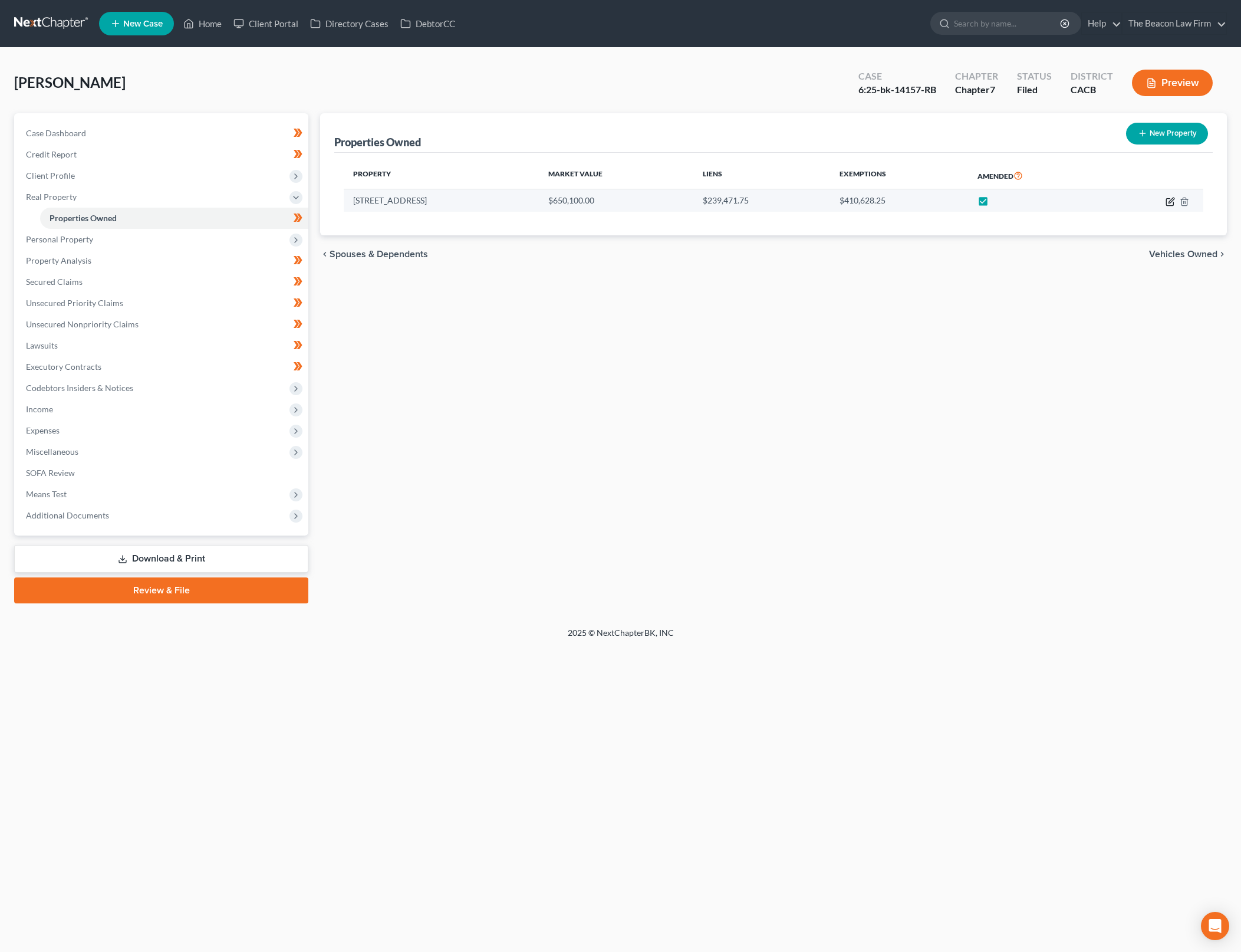
click at [1166, 201] on icon "button" at bounding box center [1170, 201] width 10 height 10
select select "4"
select select "32"
select select "4"
select select "0"
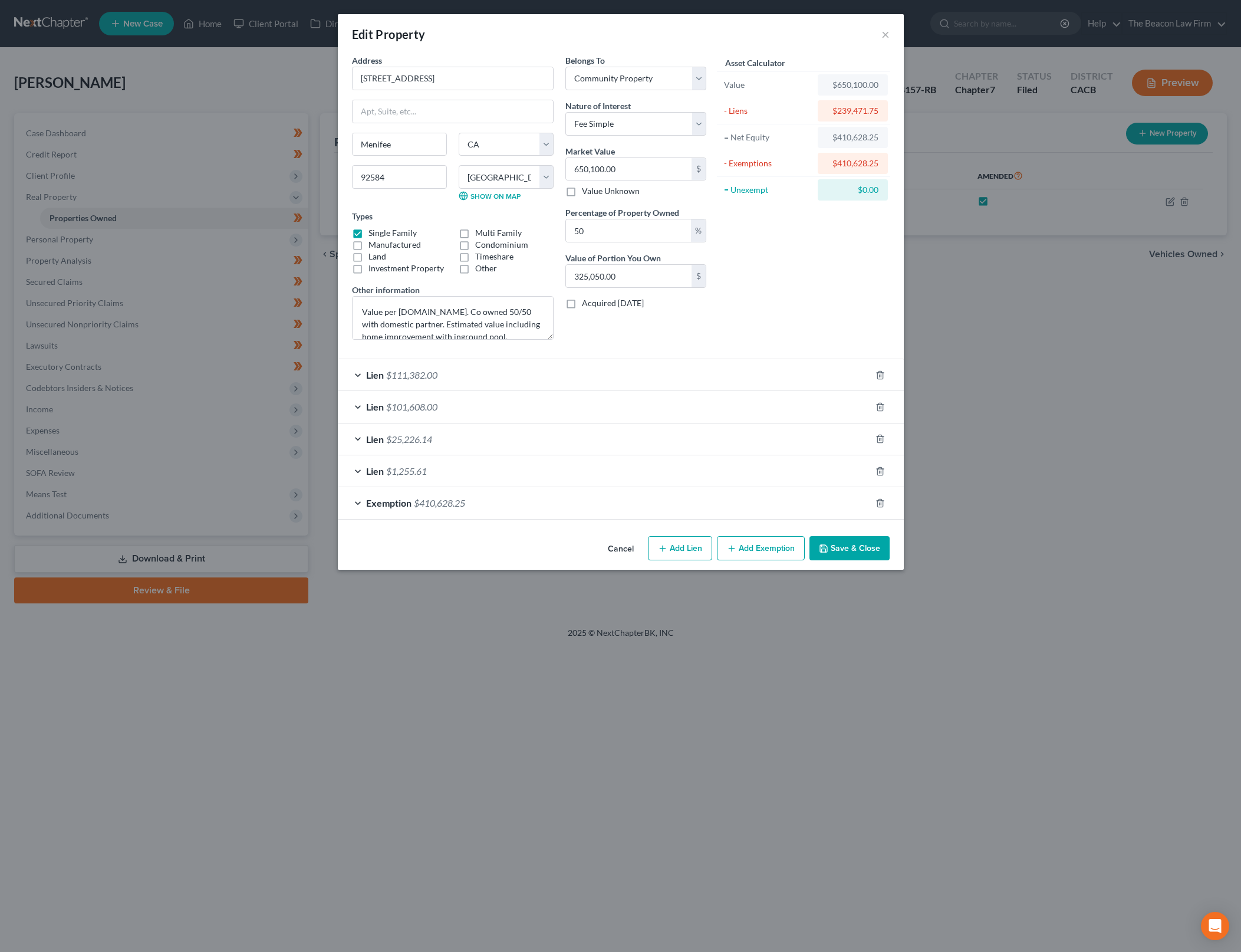
click at [852, 141] on div "$410,628.25" at bounding box center [853, 137] width 51 height 12
click at [660, 171] on input "650,100.00" at bounding box center [628, 169] width 125 height 23
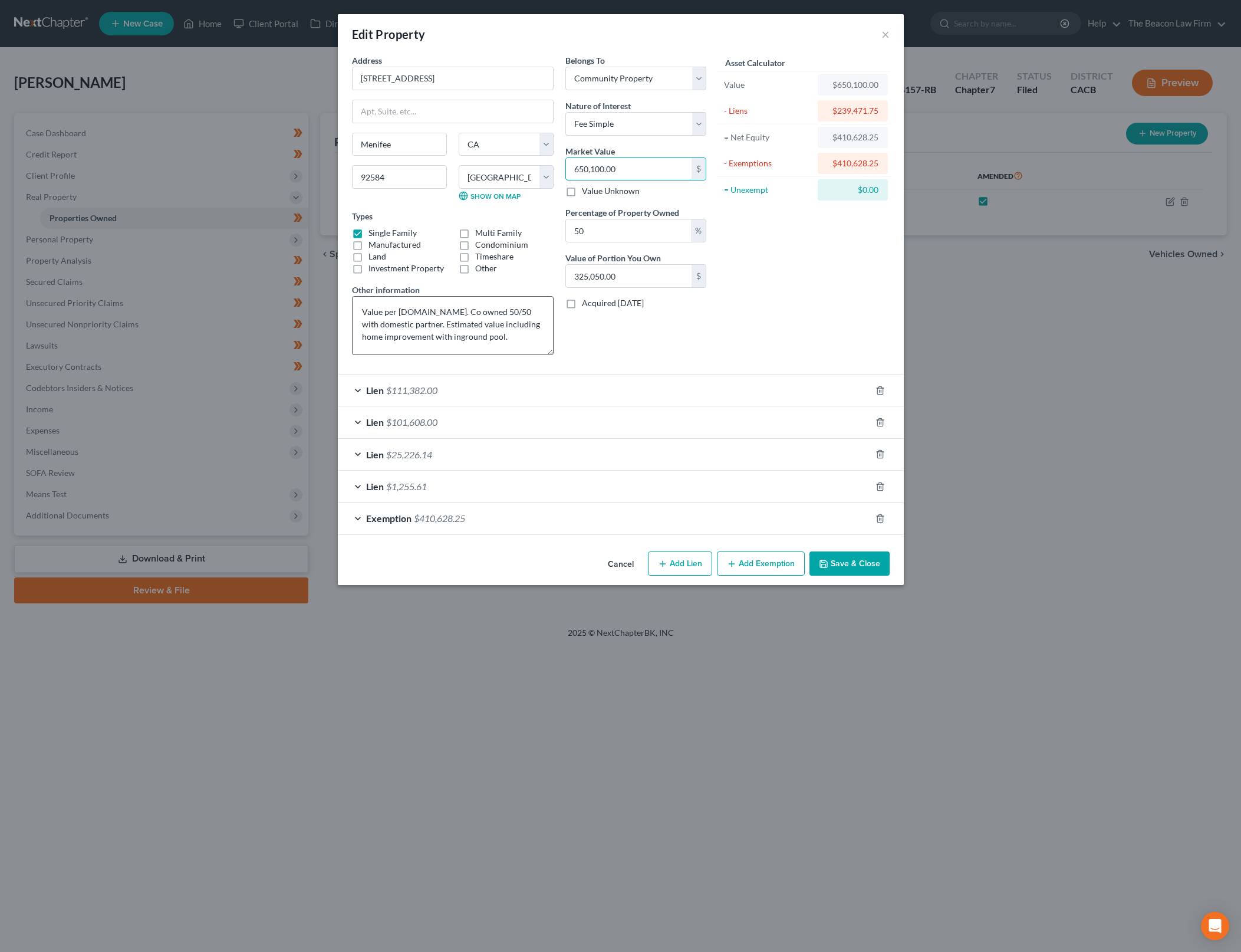
drag, startPoint x: 550, startPoint y: 332, endPoint x: 552, endPoint y: 347, distance: 15.1
click at [552, 347] on textarea "Value per [DOMAIN_NAME]. Co owned 50/50 with domestic partner. Estimated value …" at bounding box center [453, 325] width 201 height 59
click at [739, 288] on div "Asset Calculator Value $650,100.00 - Liens $239,471.75 = Net Equity $410,628.25…" at bounding box center [803, 209] width 183 height 310
click at [617, 566] on button "Cancel" at bounding box center [620, 564] width 45 height 23
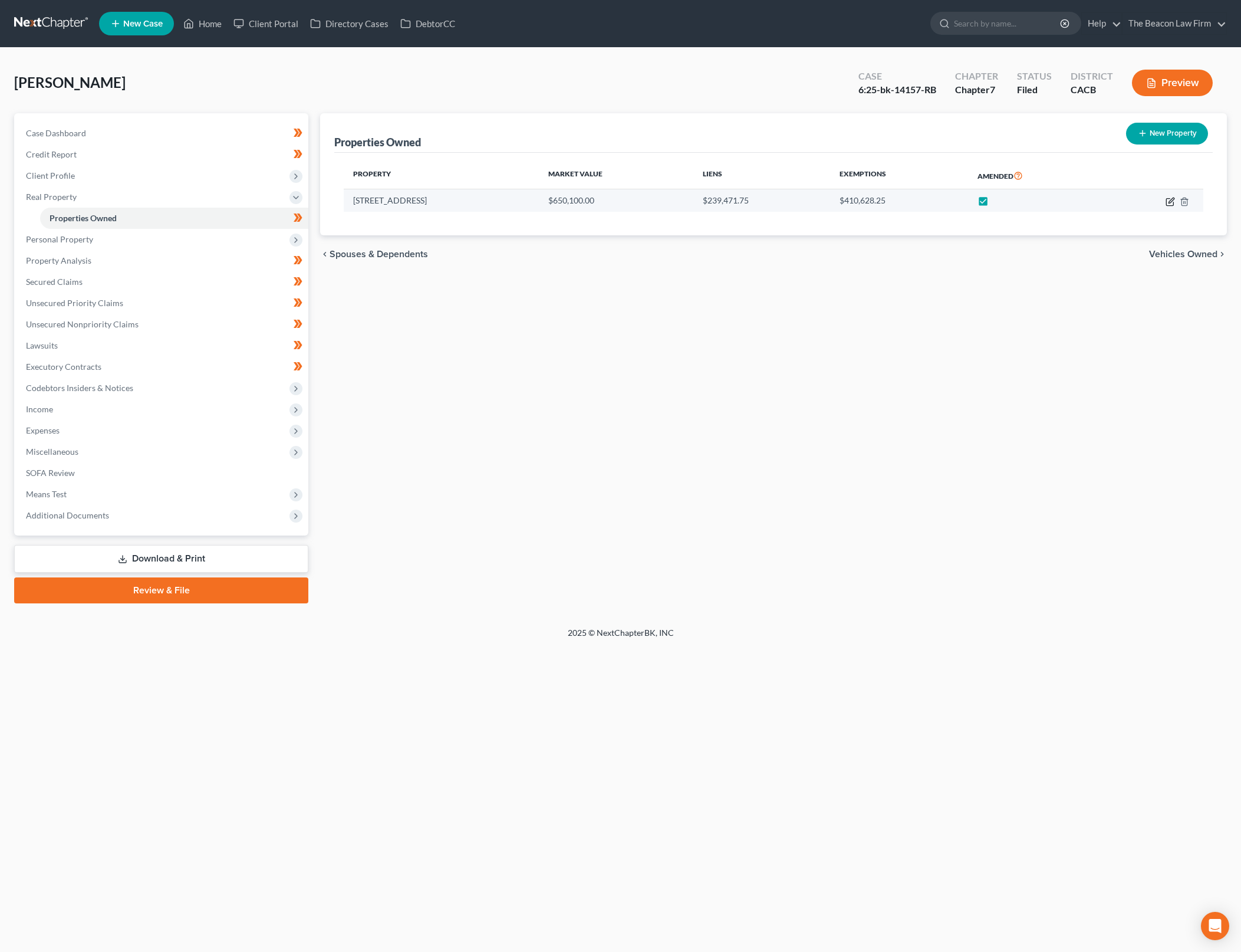
drag, startPoint x: 938, startPoint y: 361, endPoint x: 1168, endPoint y: 204, distance: 278.5
click at [938, 361] on div "Properties Owned New Property Property Market Value Liens Exemptions Amended [S…" at bounding box center [774, 358] width 919 height 490
click at [1168, 202] on icon "button" at bounding box center [1170, 201] width 10 height 10
select select "4"
select select "32"
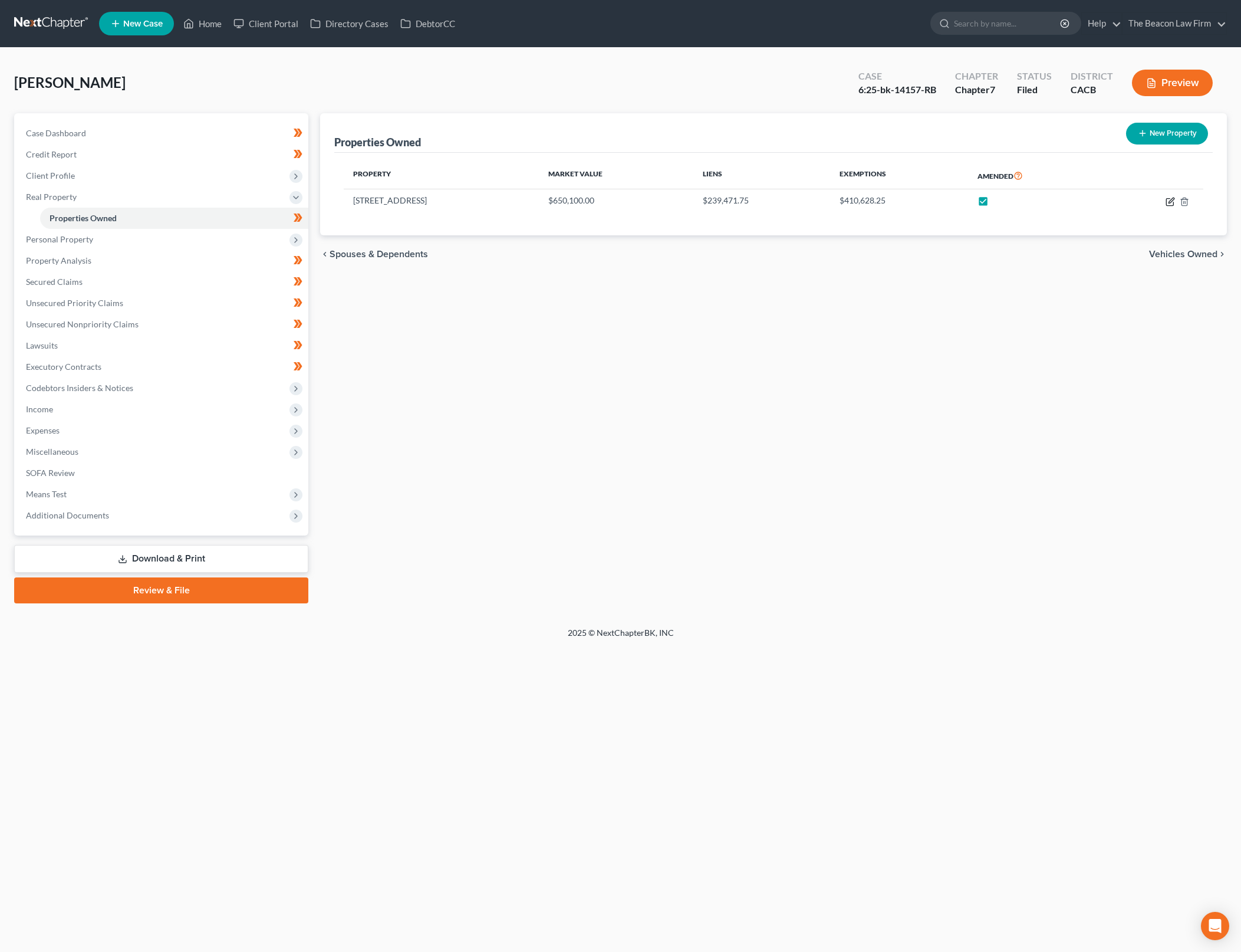
select select "4"
select select "0"
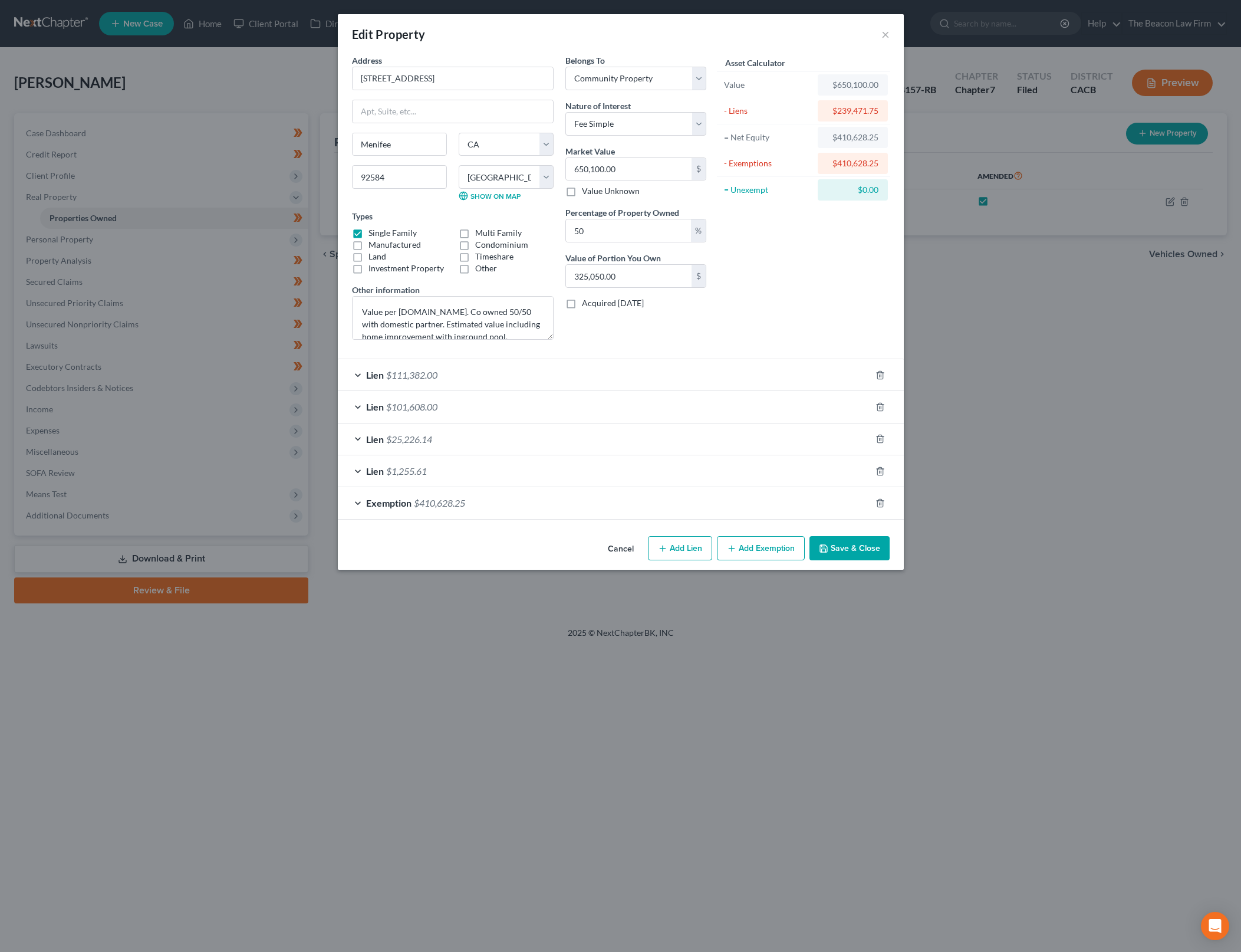
click at [490, 499] on div "Exemption $410,628.25" at bounding box center [604, 502] width 533 height 31
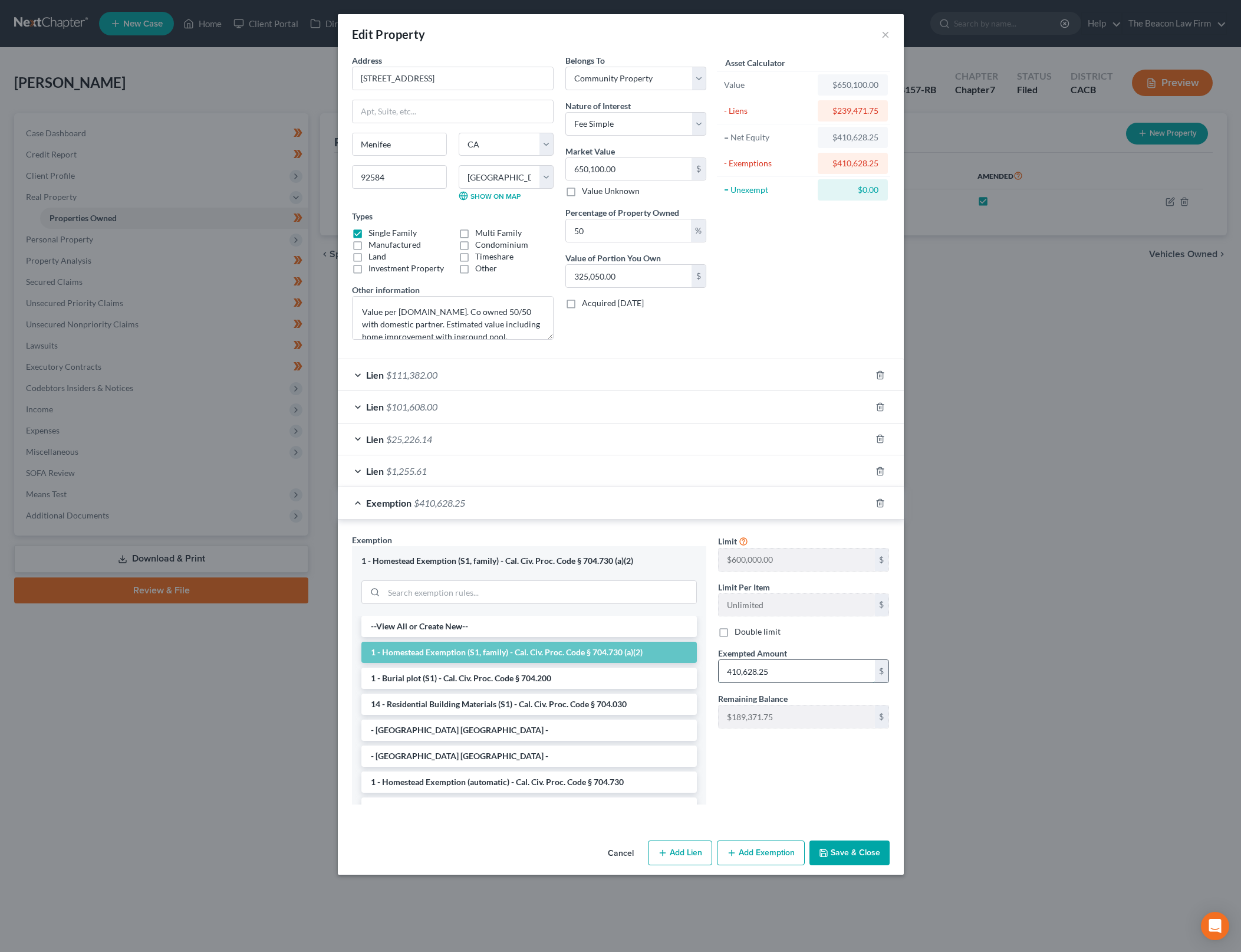
click at [807, 668] on input "410,628.25" at bounding box center [797, 671] width 156 height 23
type input "325,050"
click at [860, 853] on button "Save & Close" at bounding box center [849, 852] width 80 height 25
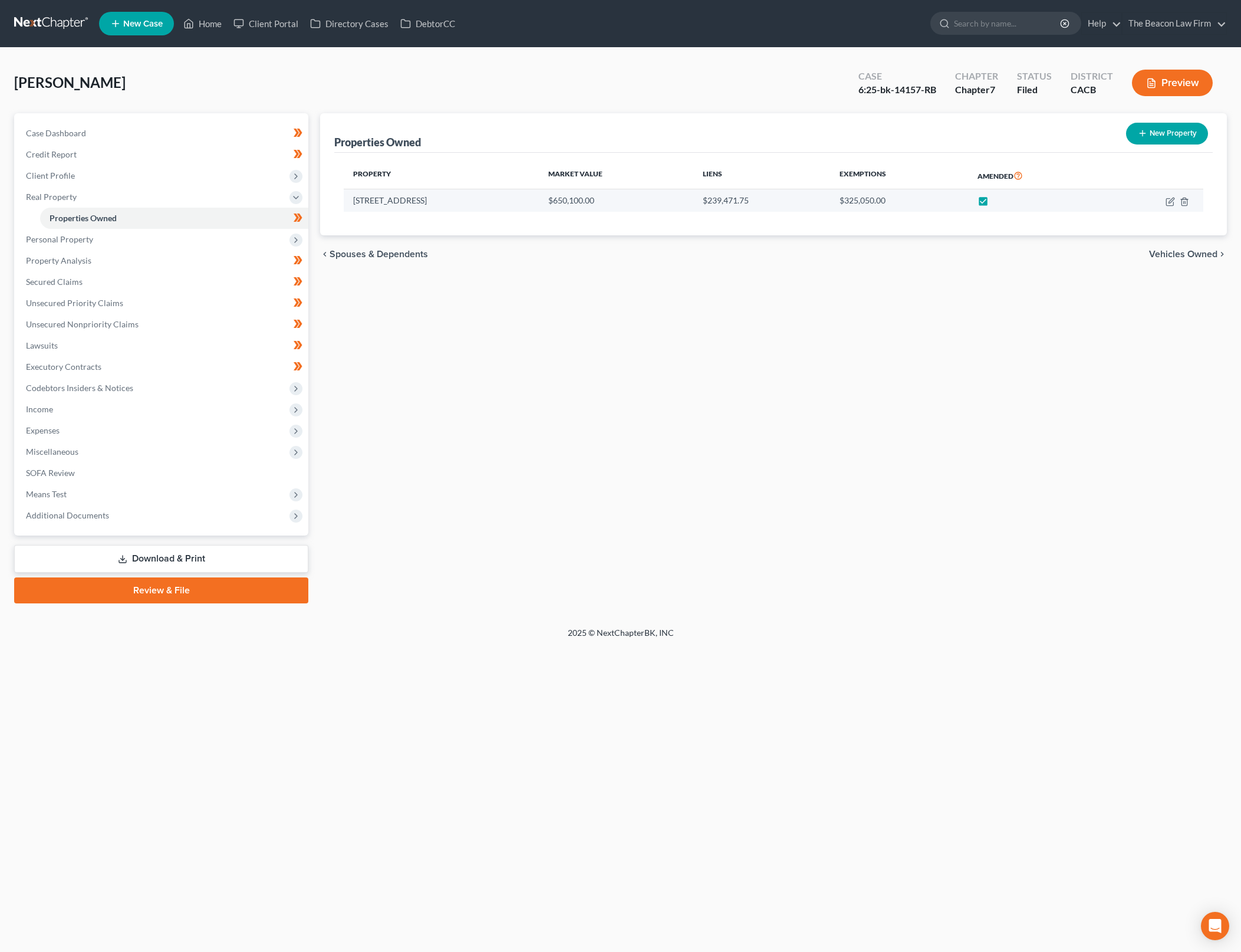
click at [1165, 199] on td at bounding box center [1153, 201] width 100 height 23
click at [1168, 201] on icon "button" at bounding box center [1170, 201] width 10 height 10
select select "4"
select select "32"
select select "4"
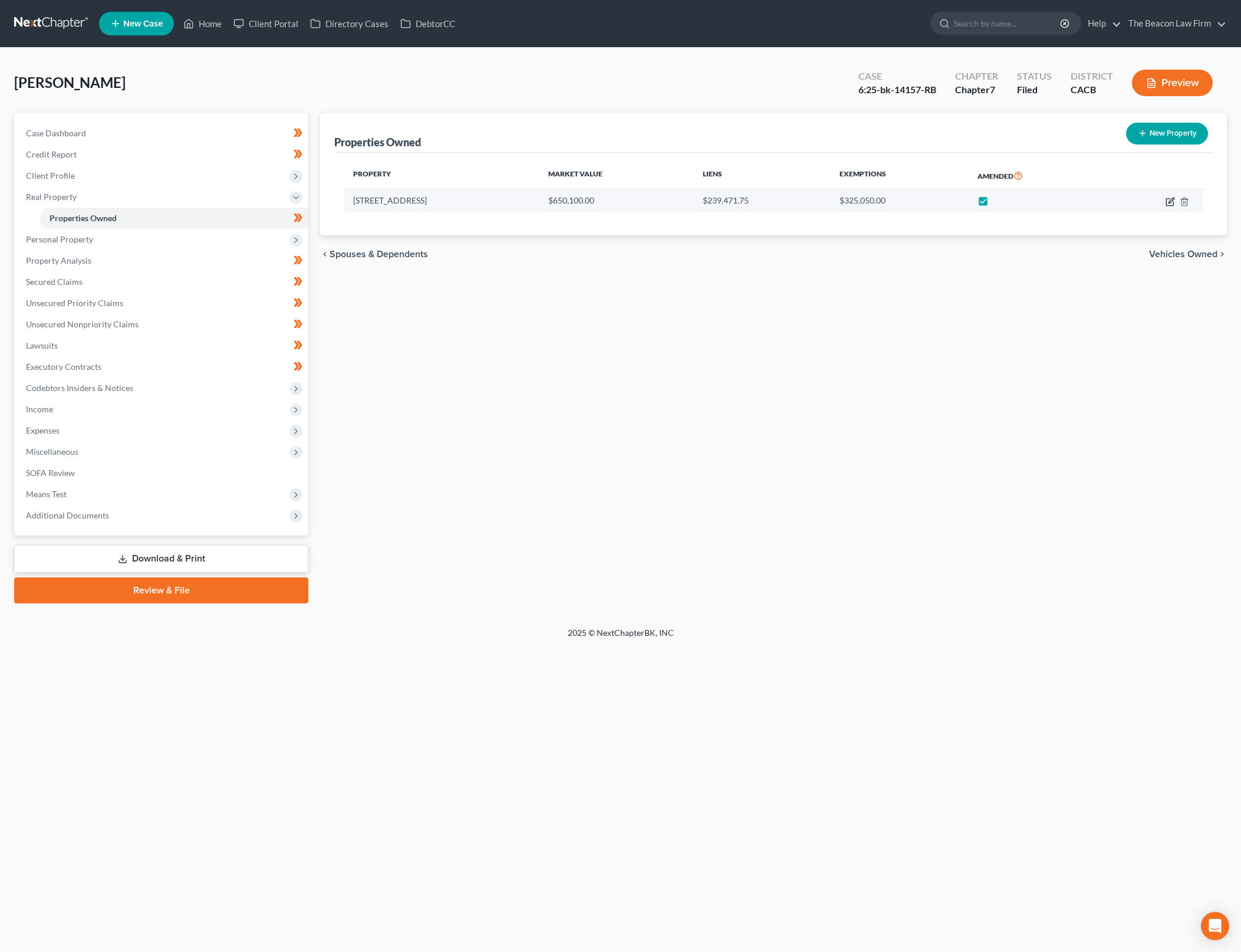
select select "0"
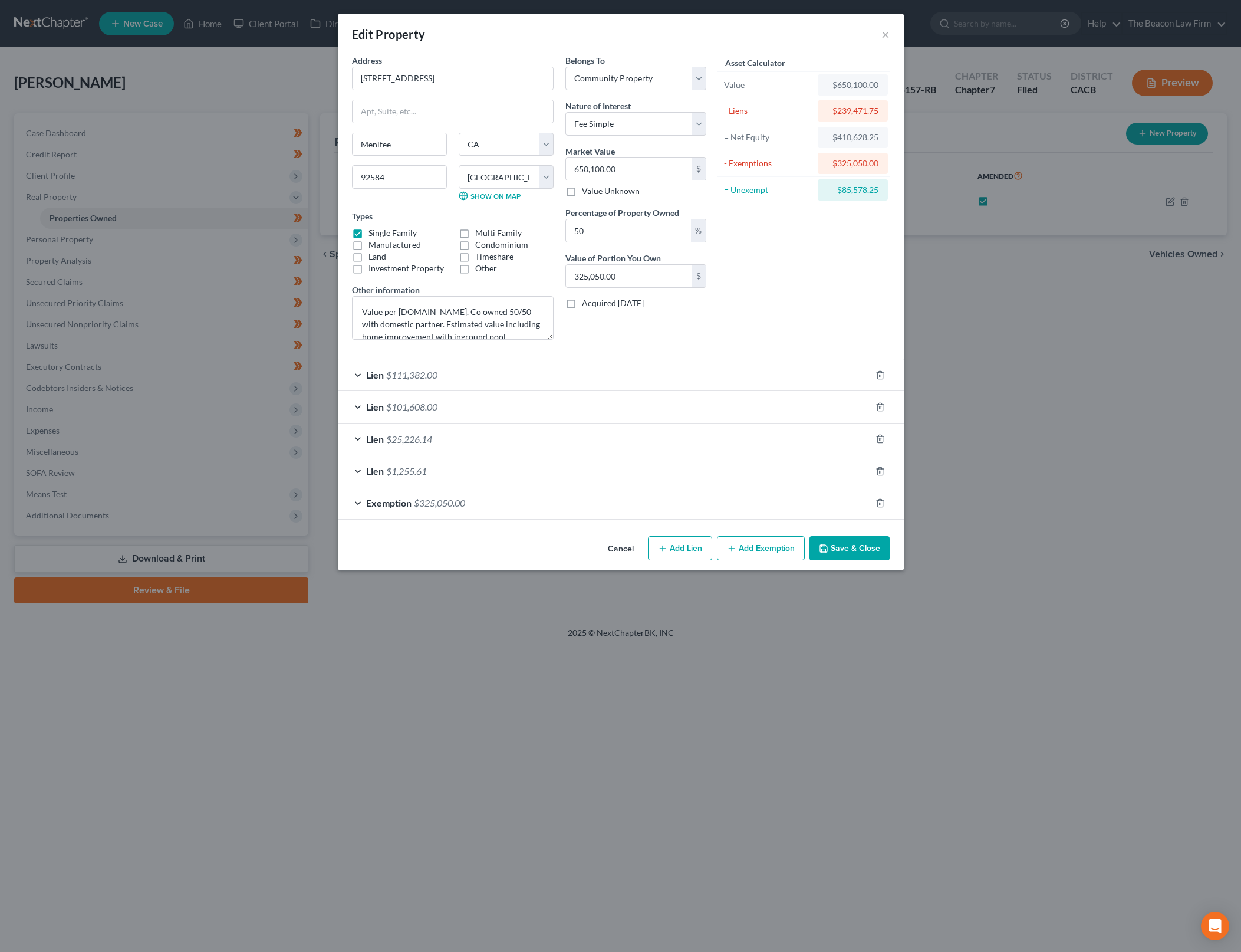
click at [631, 549] on button "Cancel" at bounding box center [620, 548] width 45 height 23
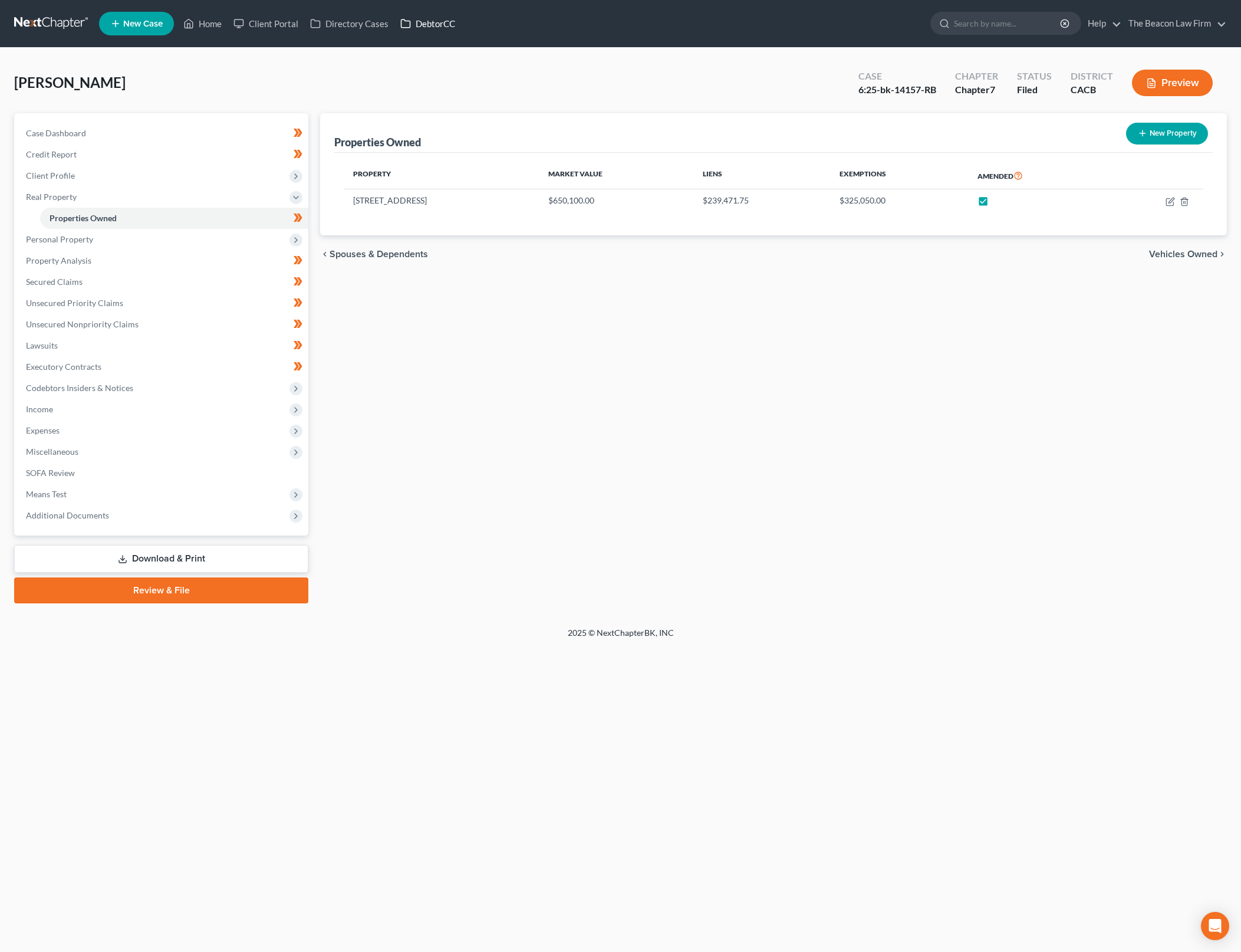
drag, startPoint x: 603, startPoint y: 950, endPoint x: 420, endPoint y: 17, distance: 950.8
click at [603, 950] on div "Home New Case Client Portal Directory Cases DebtorCC The Beacon Law Firm [PERSO…" at bounding box center [620, 476] width 1241 height 952
click at [190, 280] on link "Secured Claims" at bounding box center [162, 282] width 292 height 21
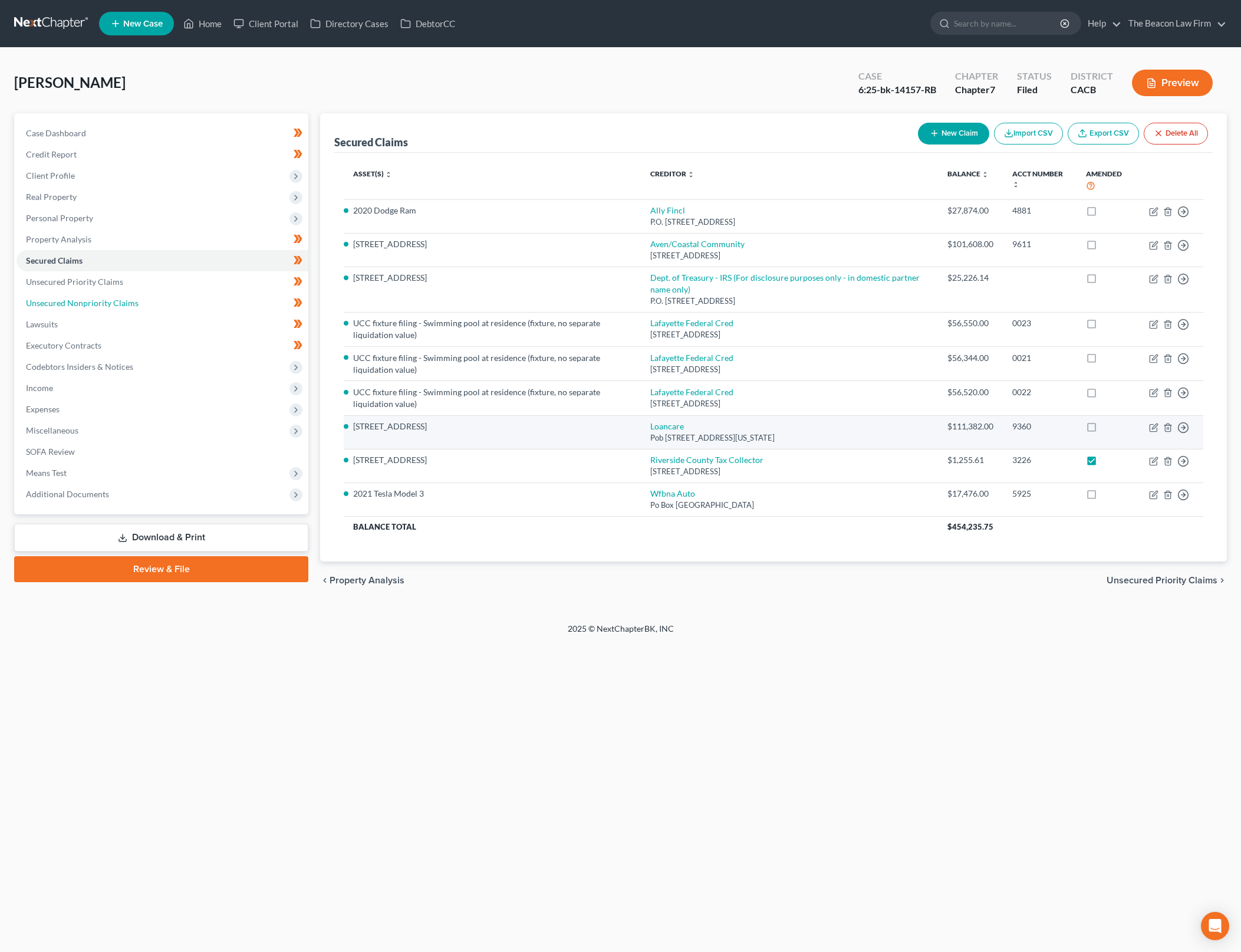
click at [145, 302] on link "Unsecured Nonpriority Claims" at bounding box center [162, 303] width 292 height 21
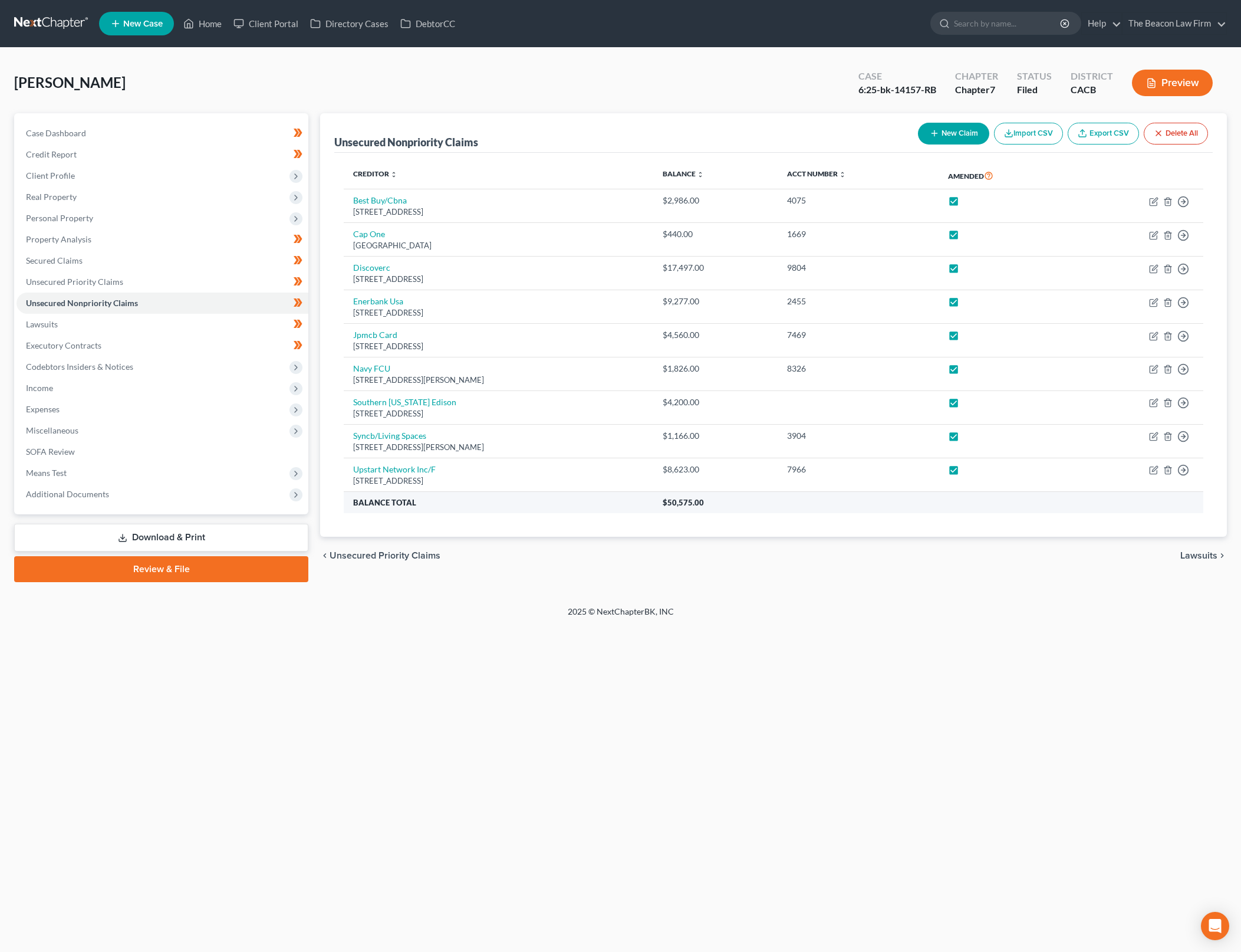
click at [704, 500] on span "$50,575.00" at bounding box center [683, 502] width 41 height 10
click at [904, 659] on div "Home New Case Client Portal Directory Cases DebtorCC The Beacon Law Firm [PERSO…" at bounding box center [620, 476] width 1241 height 952
click at [259, 910] on div "Home New Case Client Portal Directory Cases DebtorCC The Beacon Law Firm [PERSO…" at bounding box center [620, 476] width 1241 height 952
